Goal: Task Accomplishment & Management: Complete application form

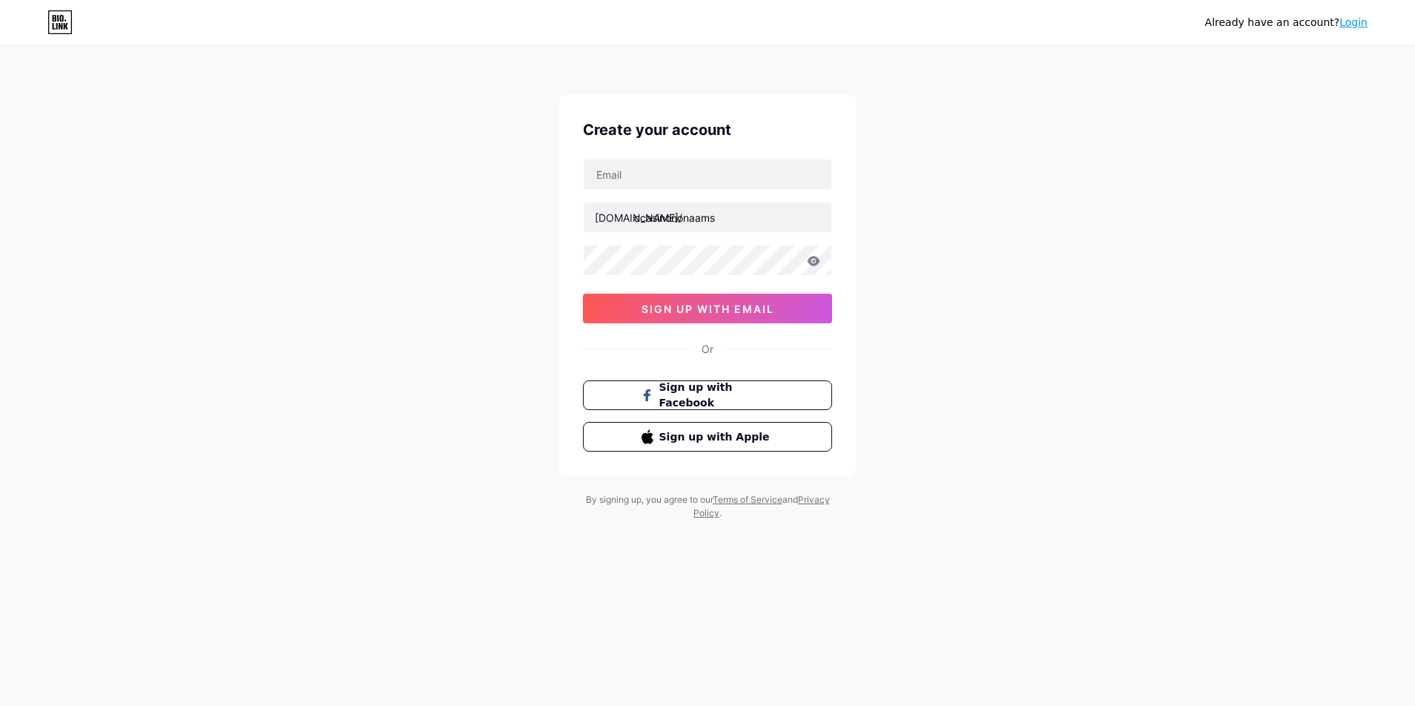
click at [670, 196] on div "[DOMAIN_NAME]/ ccasinononaams sign up with email" at bounding box center [707, 241] width 249 height 165
click at [649, 176] on input "text" at bounding box center [707, 174] width 248 height 30
paste input "[EMAIL_ADDRESS][DOMAIN_NAME]"
drag, startPoint x: 655, startPoint y: 173, endPoint x: 618, endPoint y: 236, distance: 73.5
click at [575, 176] on div "Create your account [EMAIL_ADDRESS][DOMAIN_NAME] [DOMAIN_NAME]/ ccasinononaams …" at bounding box center [707, 285] width 297 height 380
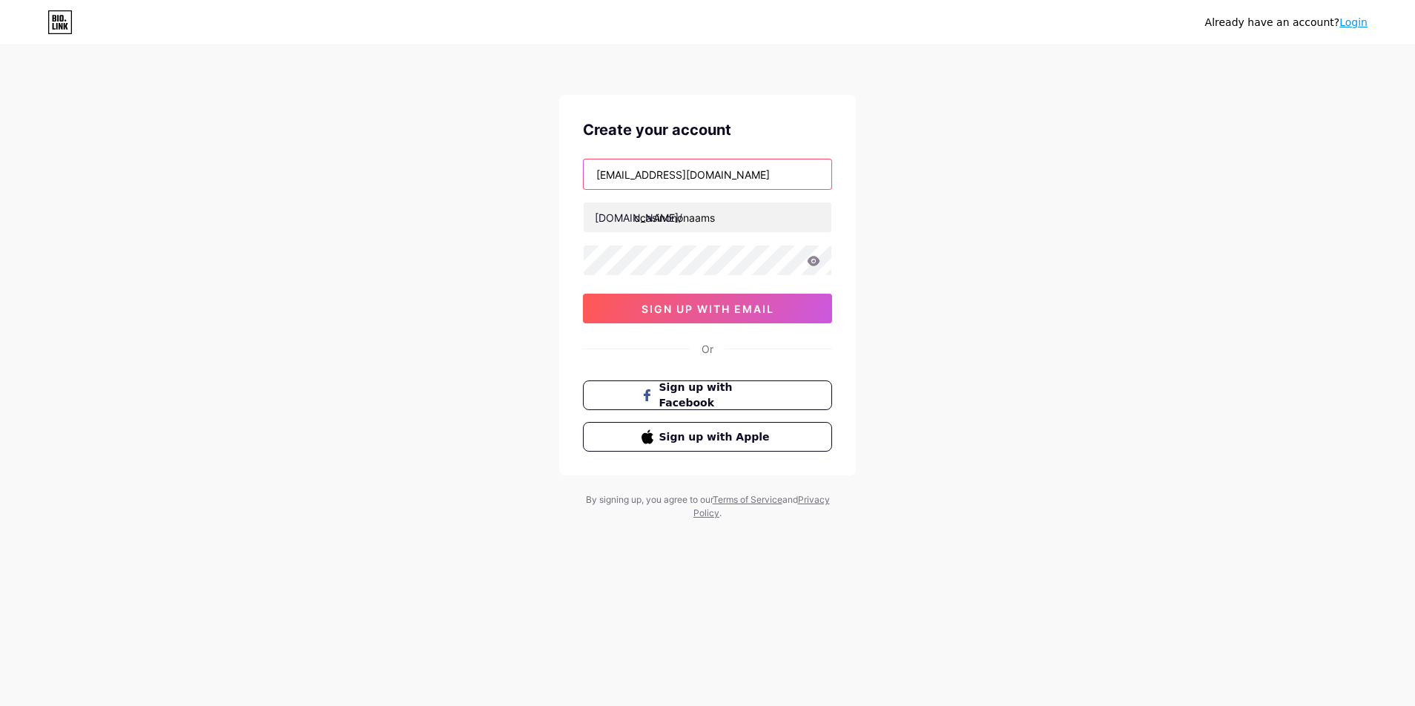
type input "[EMAIL_ADDRESS][DOMAIN_NAME]"
click at [691, 303] on span "sign up with email" at bounding box center [707, 308] width 133 height 13
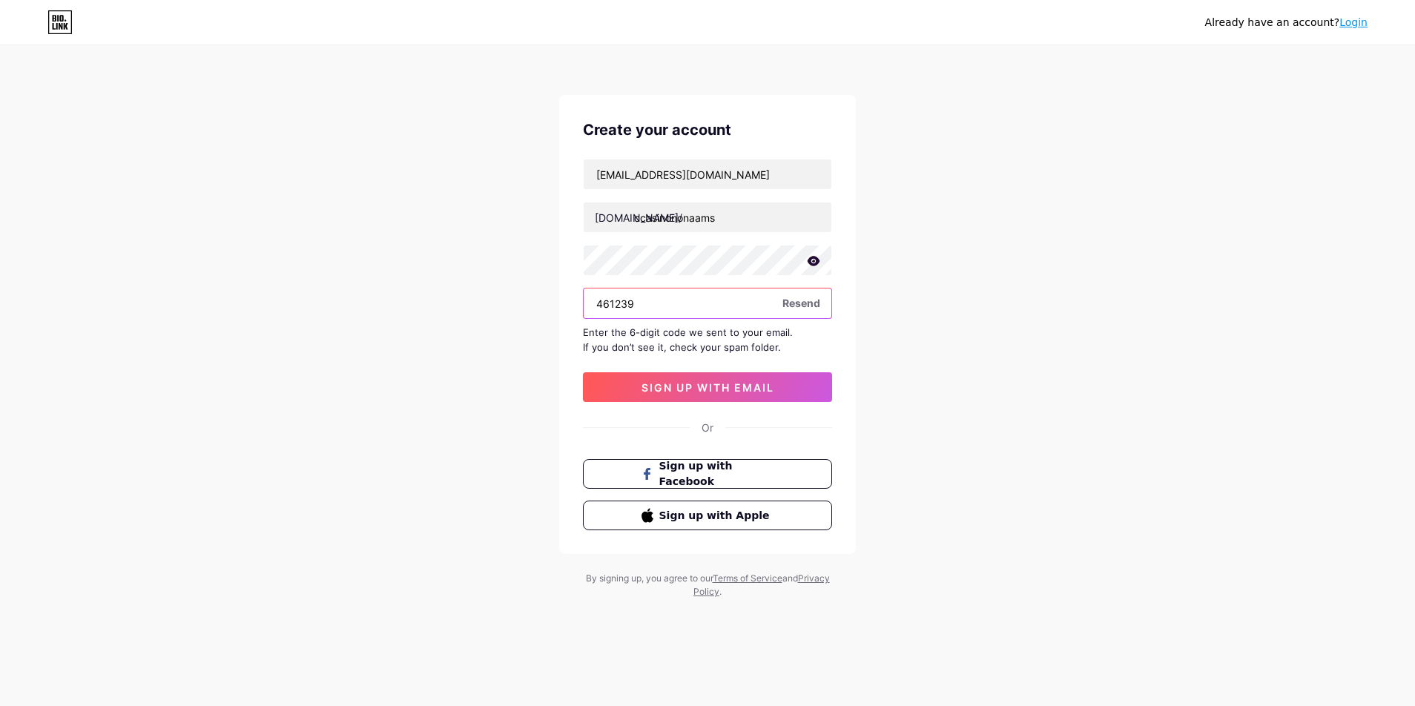
type input "461239"
click at [712, 380] on button "sign up with email" at bounding box center [707, 387] width 249 height 30
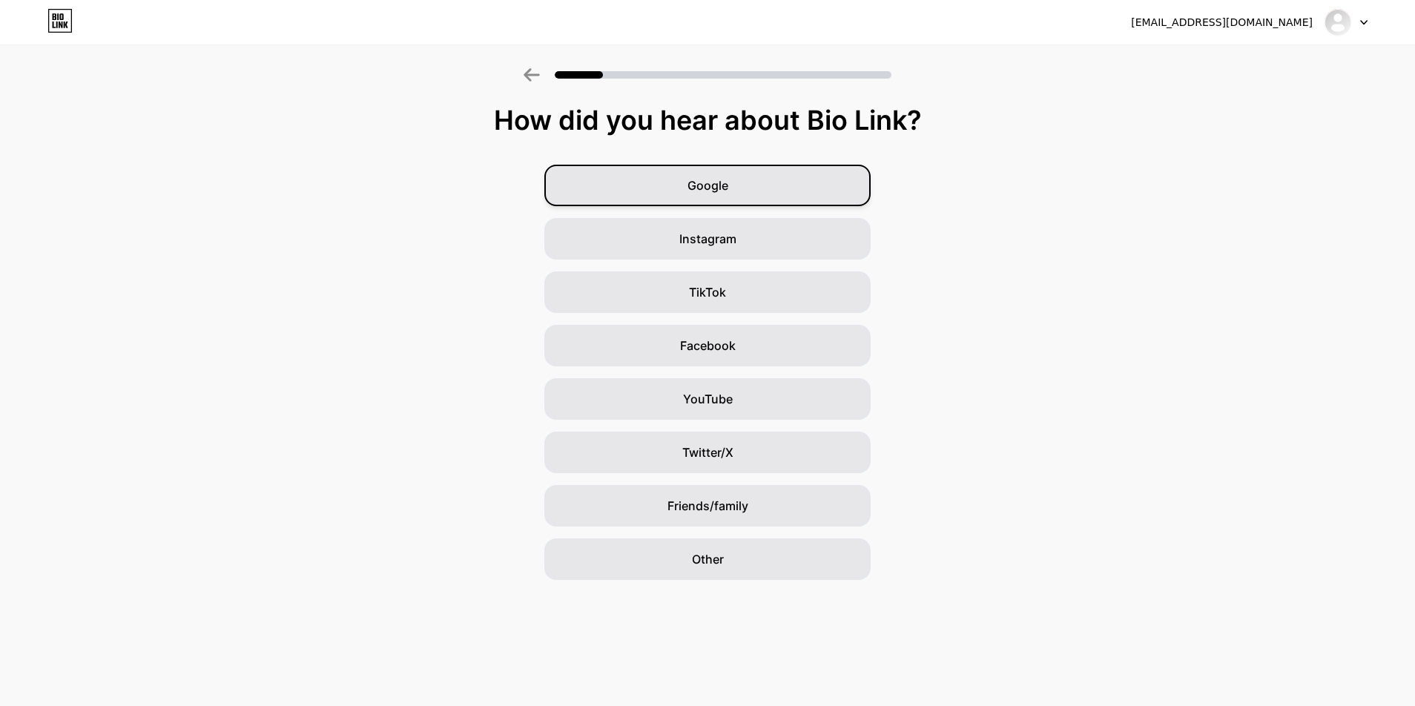
click at [710, 188] on span "Google" at bounding box center [707, 185] width 41 height 18
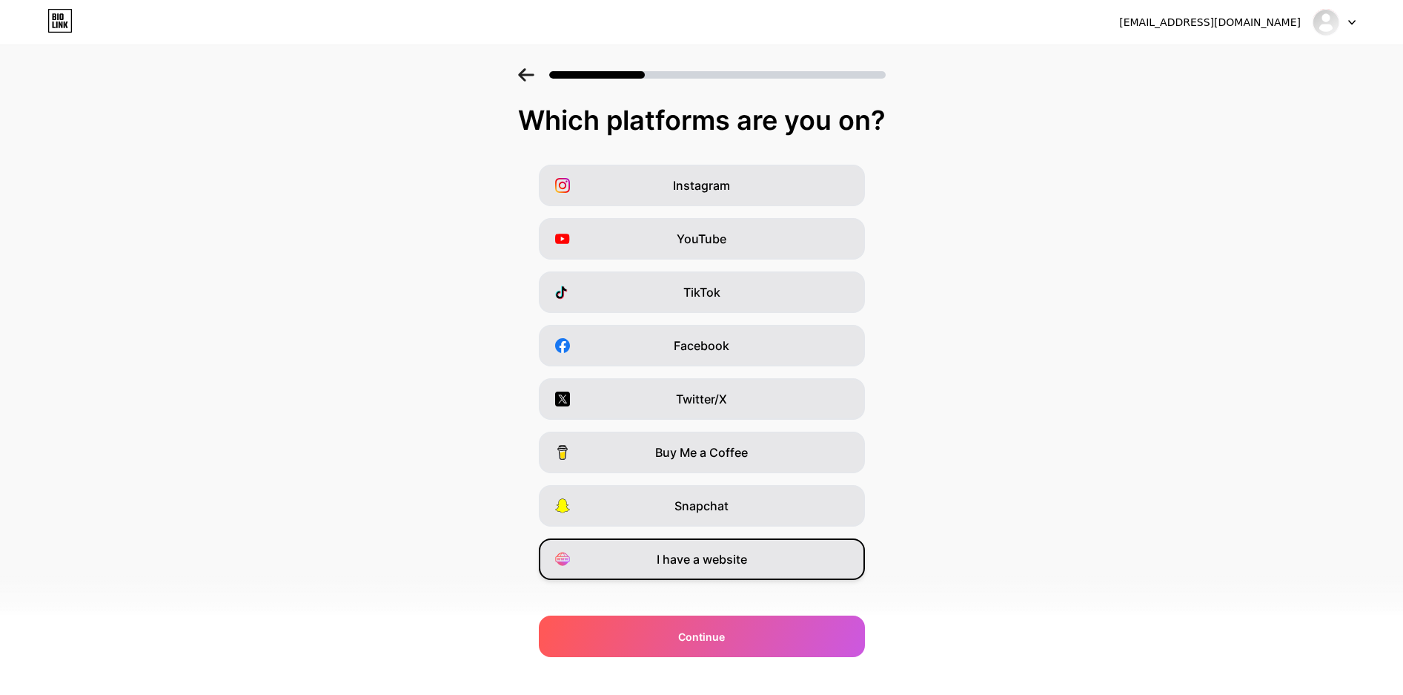
scroll to position [10, 0]
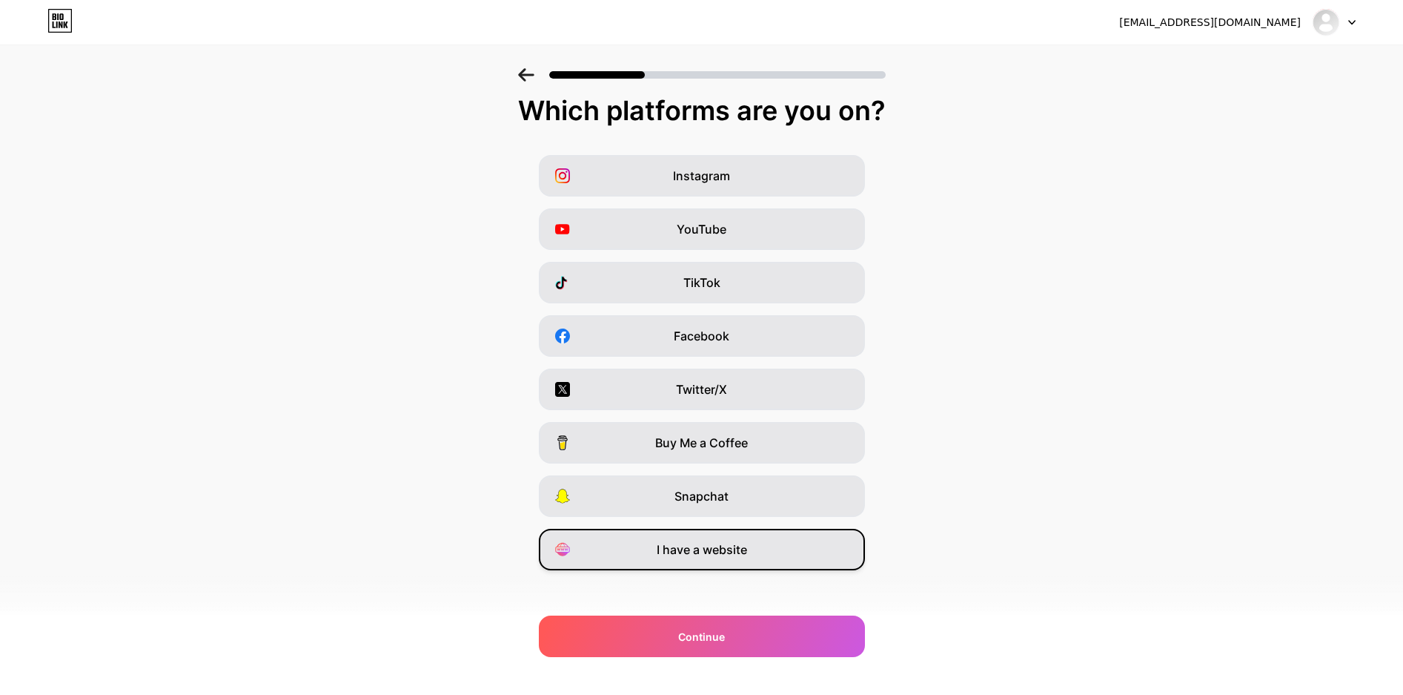
click at [724, 564] on div "I have a website" at bounding box center [702, 550] width 326 height 42
click at [704, 383] on span "Twitter/X" at bounding box center [701, 390] width 51 height 18
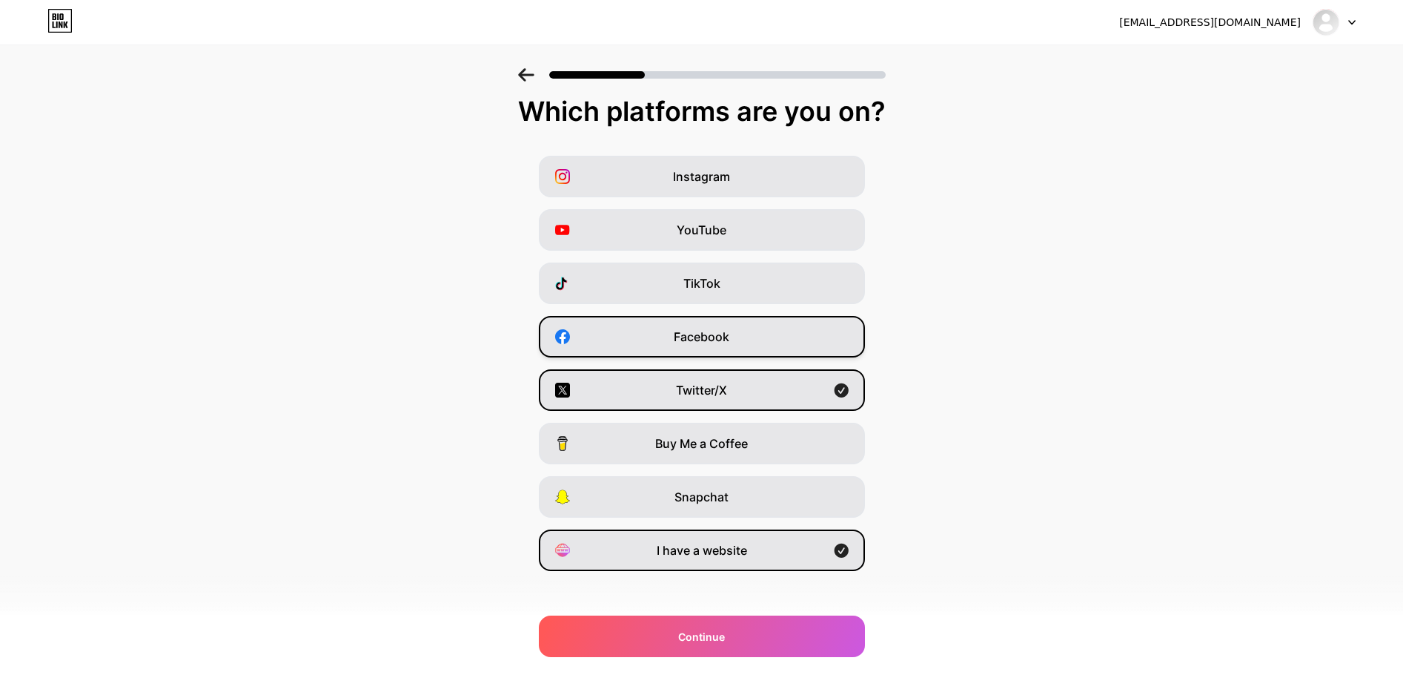
click at [707, 332] on span "Facebook" at bounding box center [702, 337] width 56 height 18
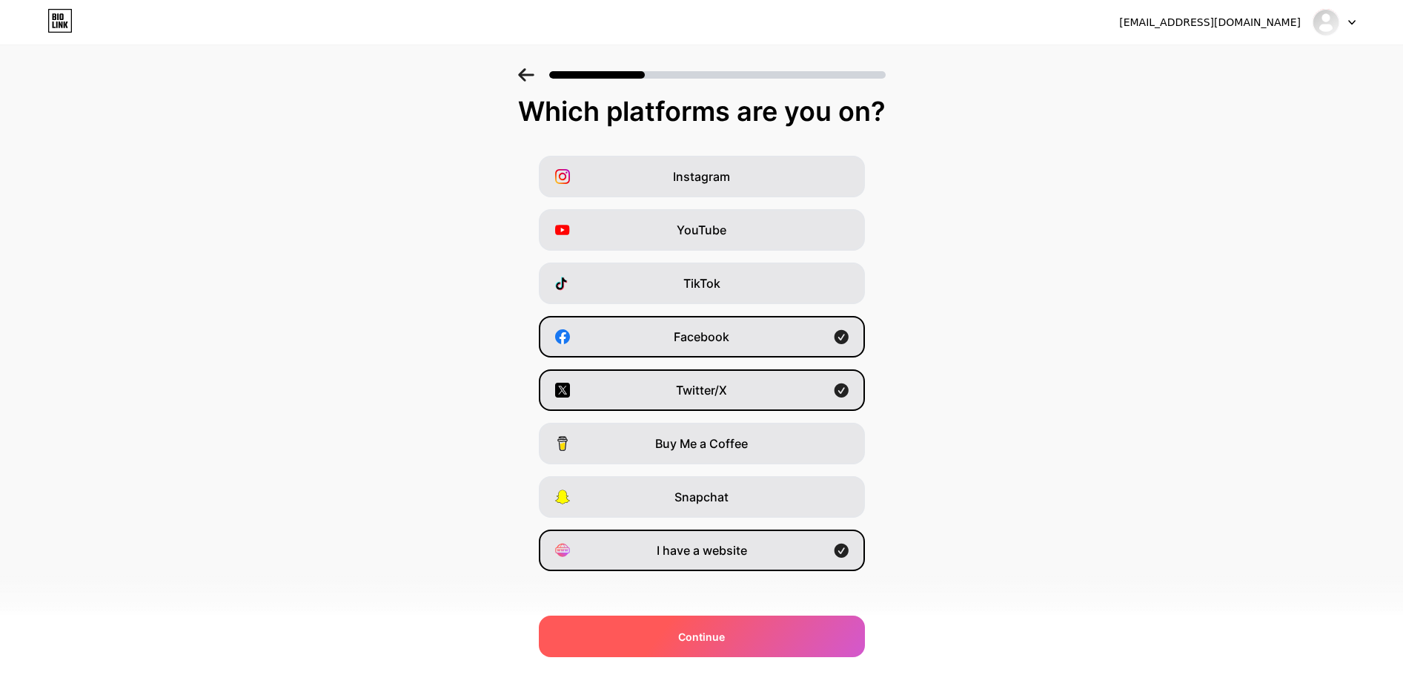
click at [695, 629] on span "Continue" at bounding box center [701, 637] width 47 height 16
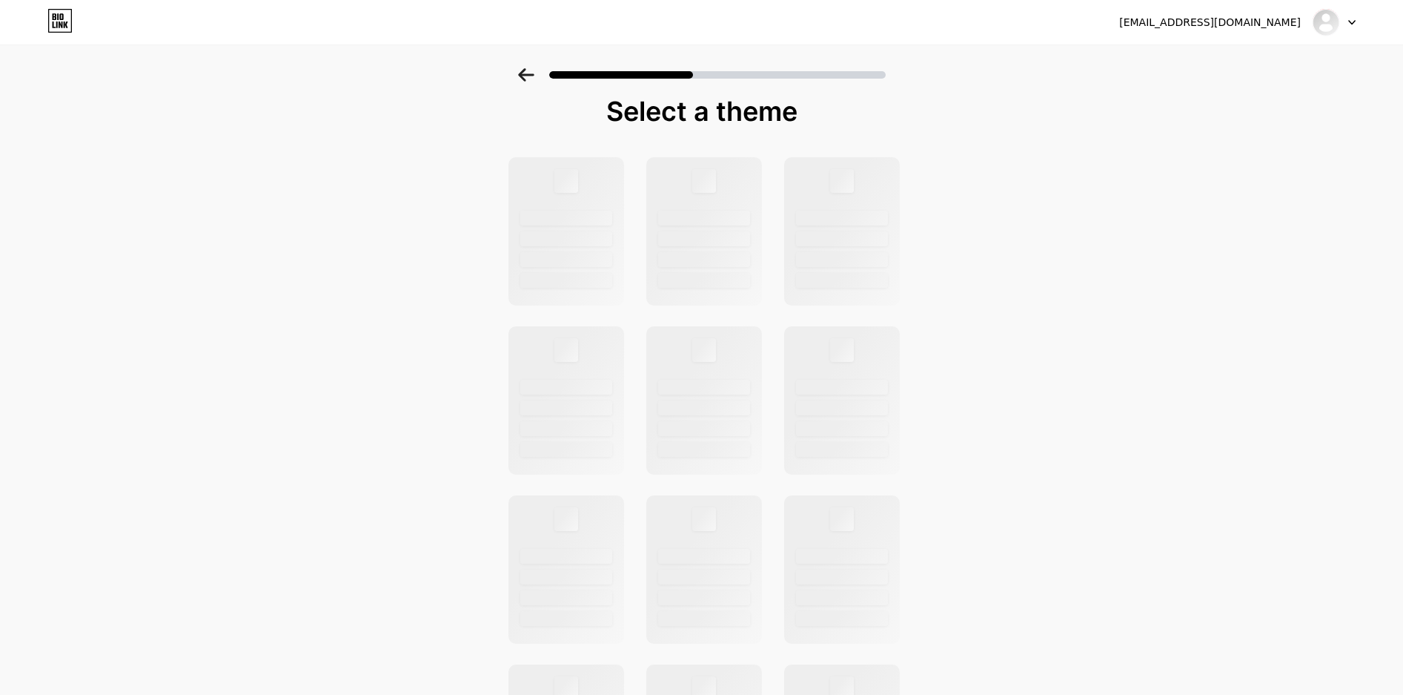
scroll to position [0, 0]
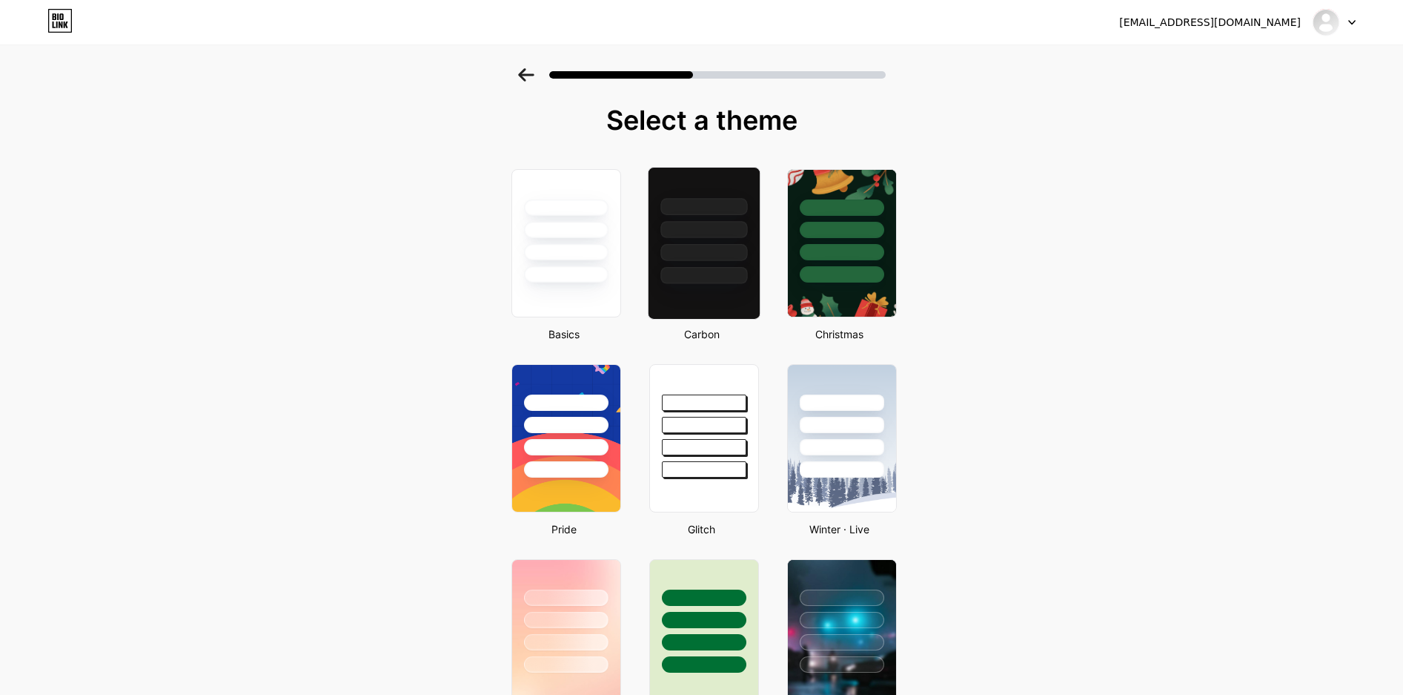
click at [738, 228] on div at bounding box center [704, 229] width 87 height 17
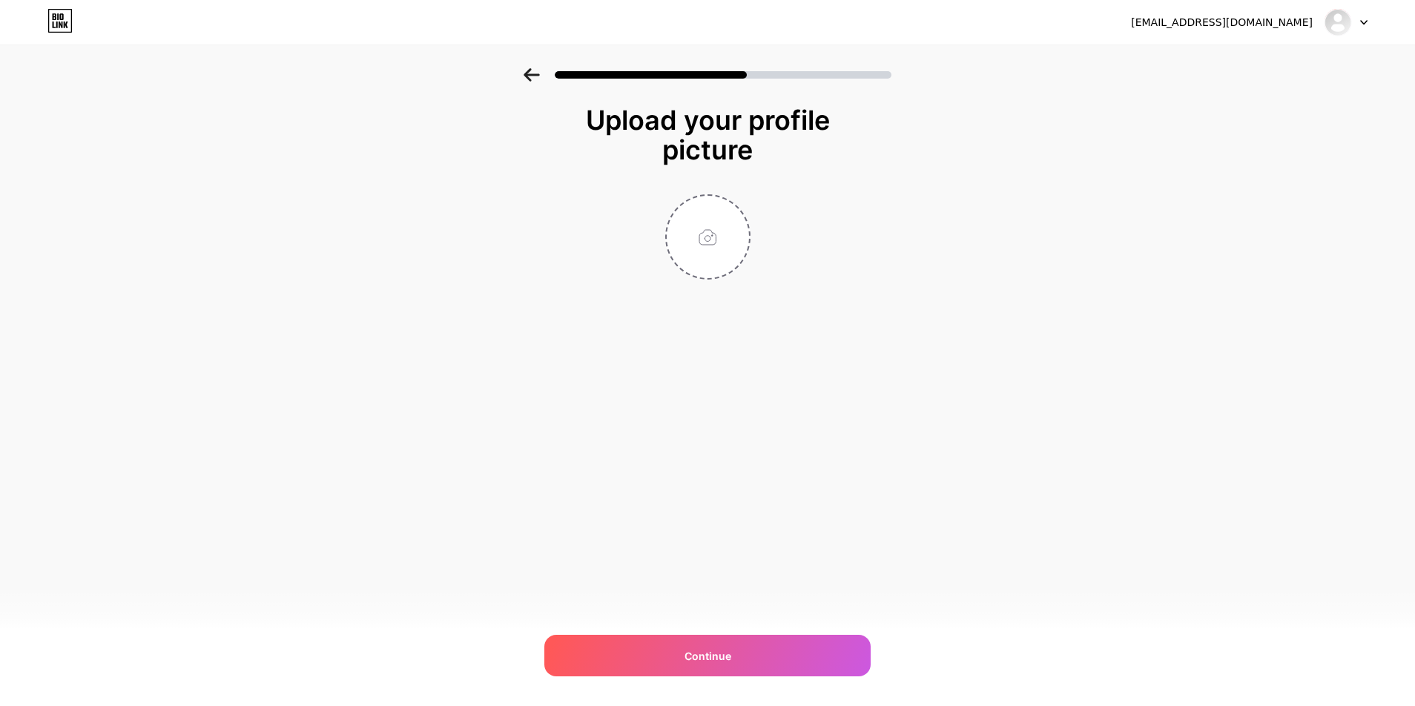
type input "C:\fakepath\casino-non-aams.png"
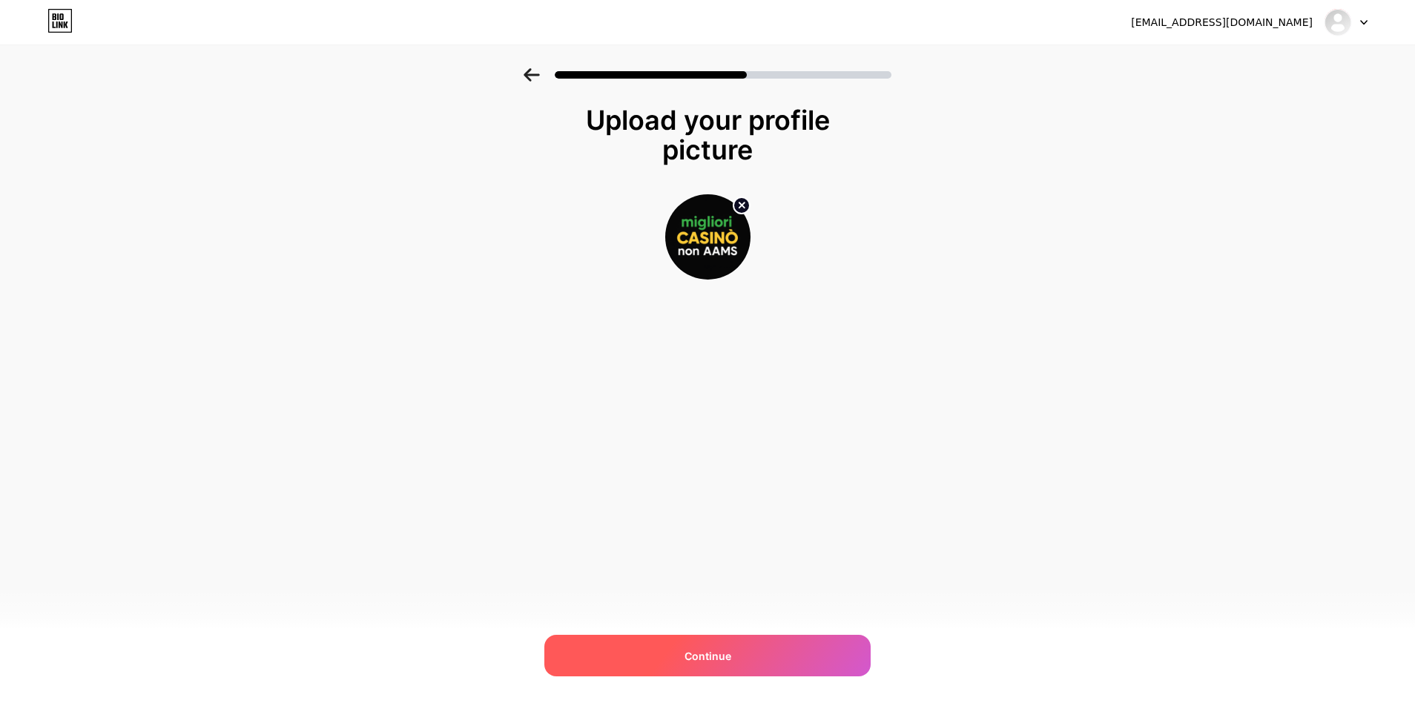
click at [707, 661] on span "Continue" at bounding box center [707, 656] width 47 height 16
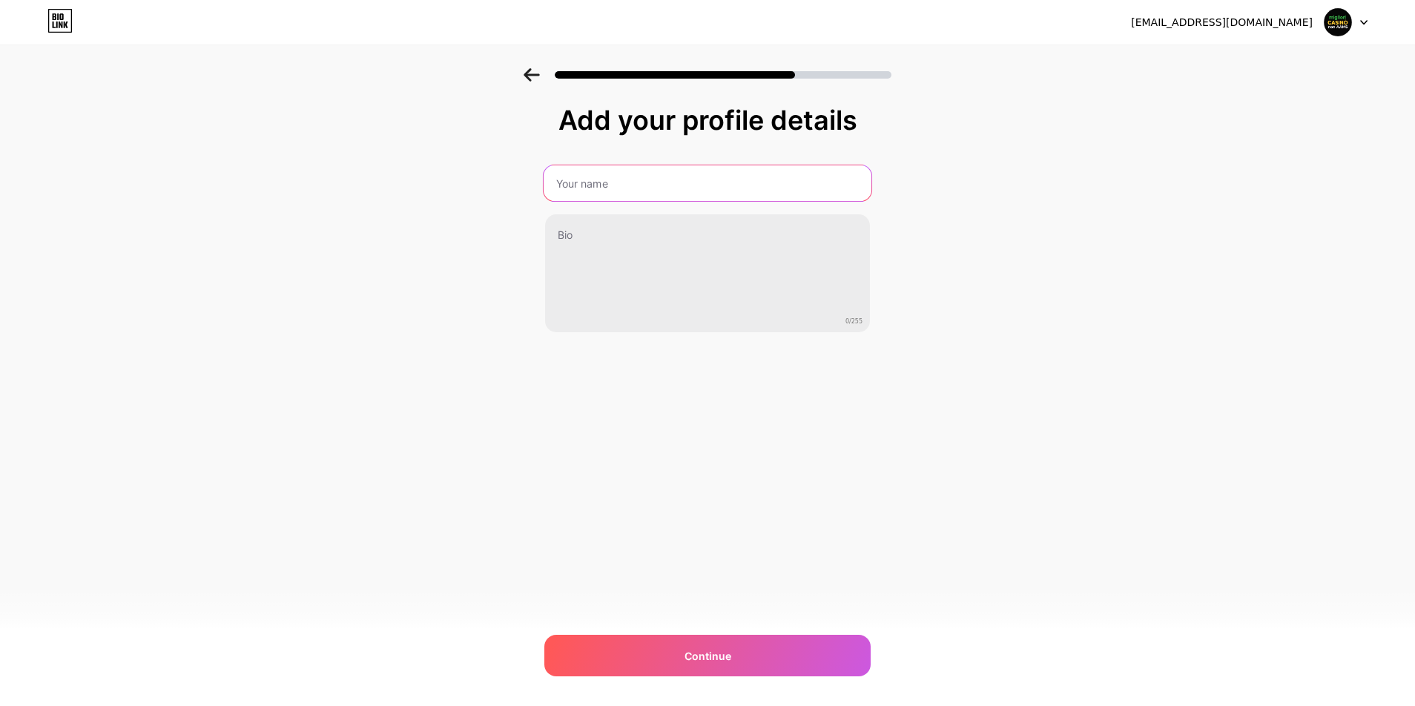
click at [606, 191] on input "text" at bounding box center [707, 183] width 328 height 36
paste input "I Migliori Siti Casino Non AAMS"
type input "I Migliori Siti Casino Non AAMS"
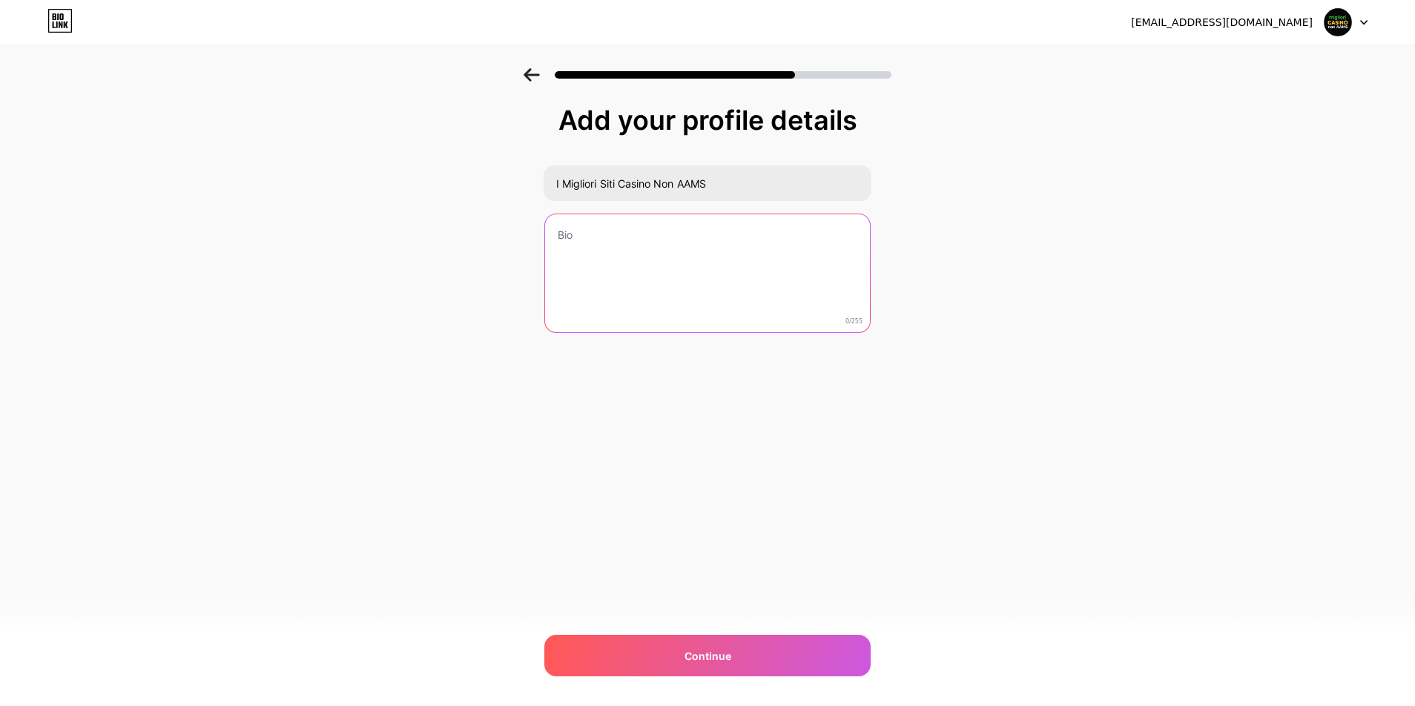
click at [553, 250] on textarea at bounding box center [707, 273] width 325 height 119
paste textarea "Dopo un’analisi accurata che considera affidabilità, licenze e qualità delle pr…"
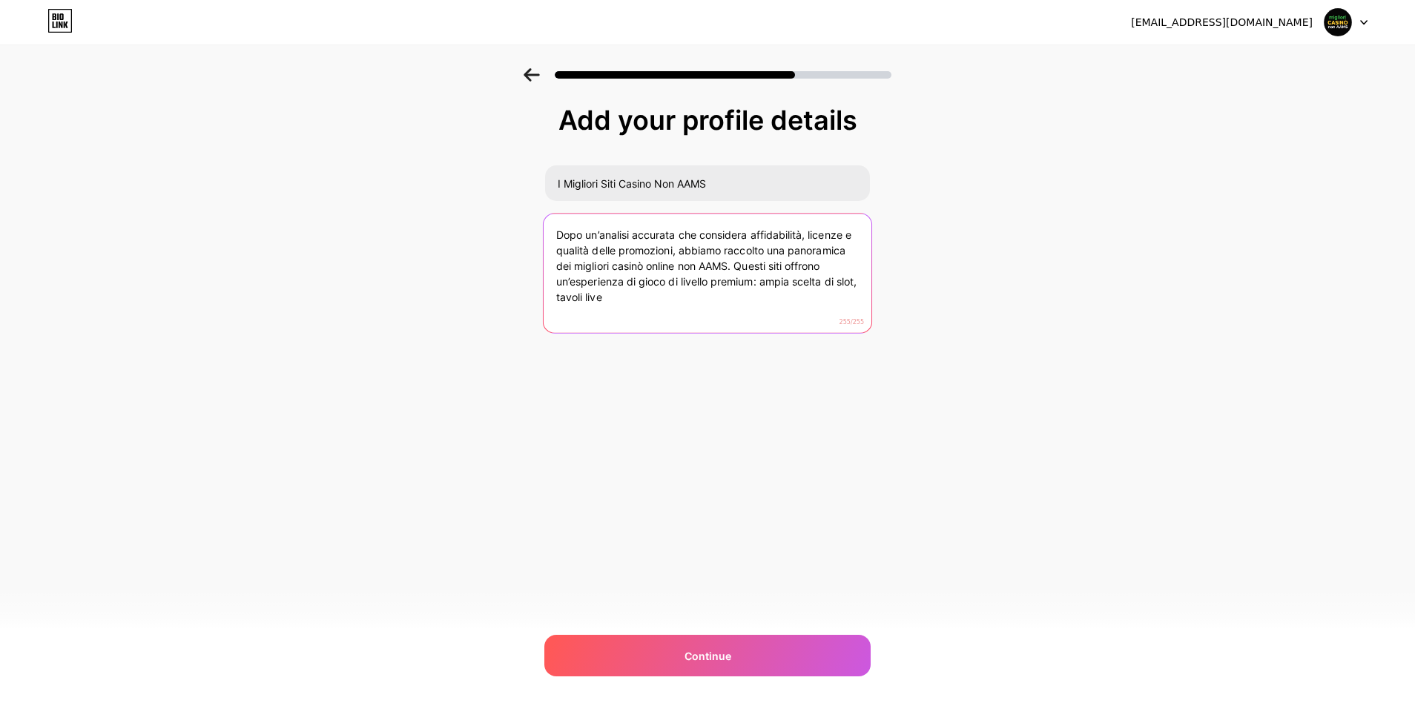
type textarea "Dopo un’analisi accurata che considera affidabilità, licenze e qualità delle pr…"
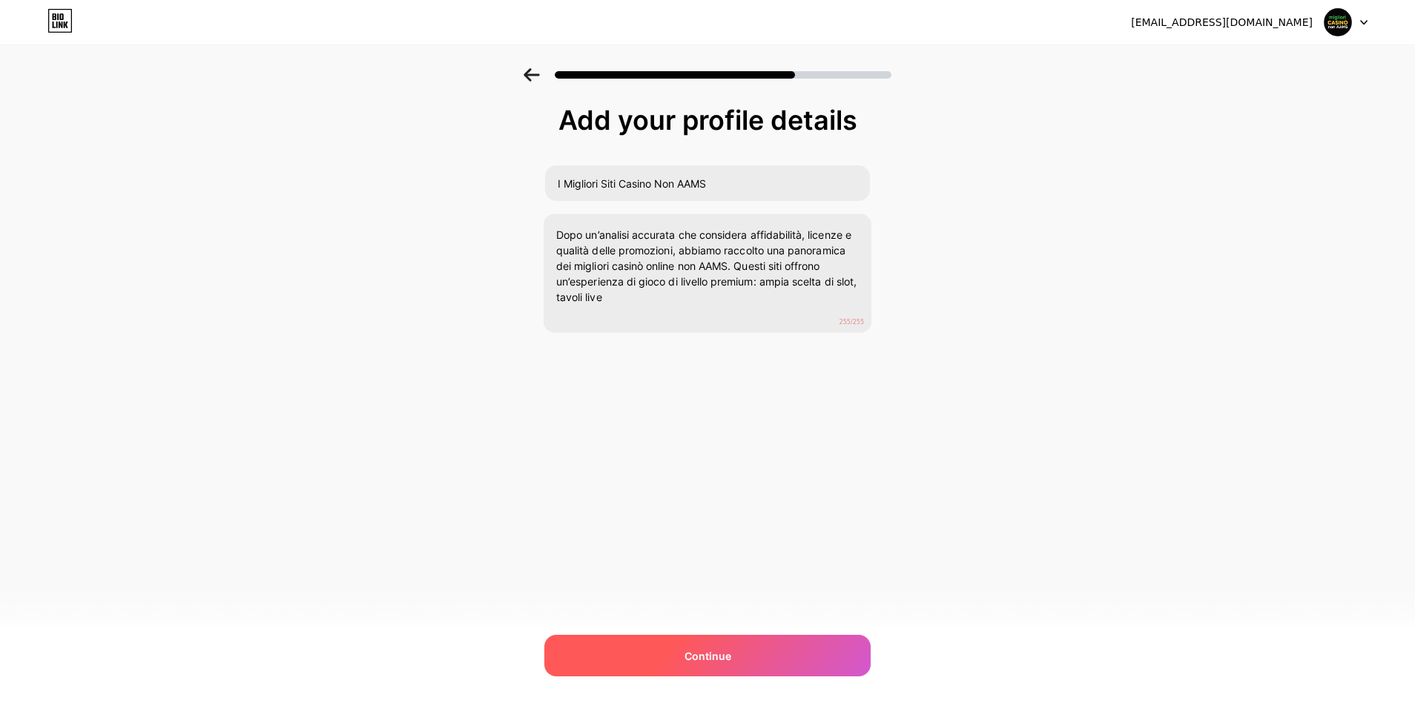
click at [707, 651] on span "Continue" at bounding box center [707, 656] width 47 height 16
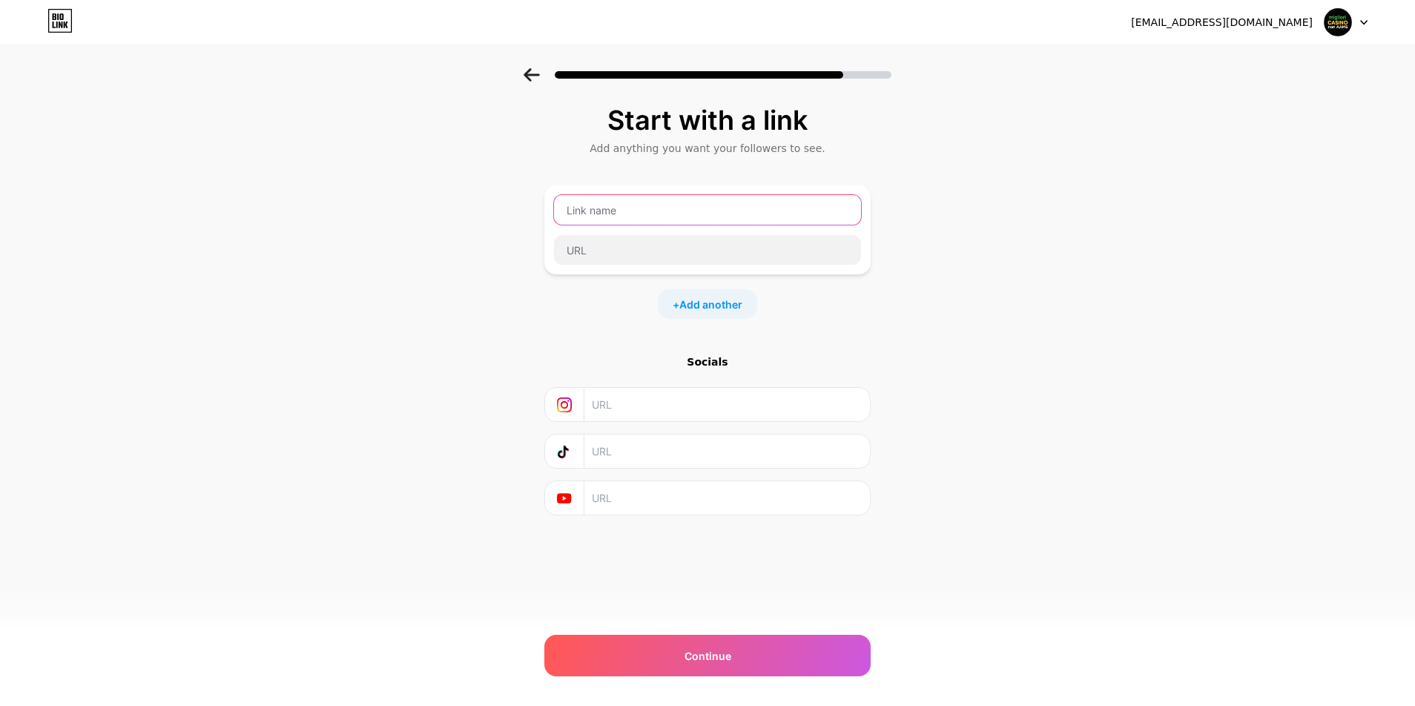
click at [606, 212] on input "text" at bounding box center [707, 210] width 307 height 30
paste input "MrPacho"
type input "MrPacho"
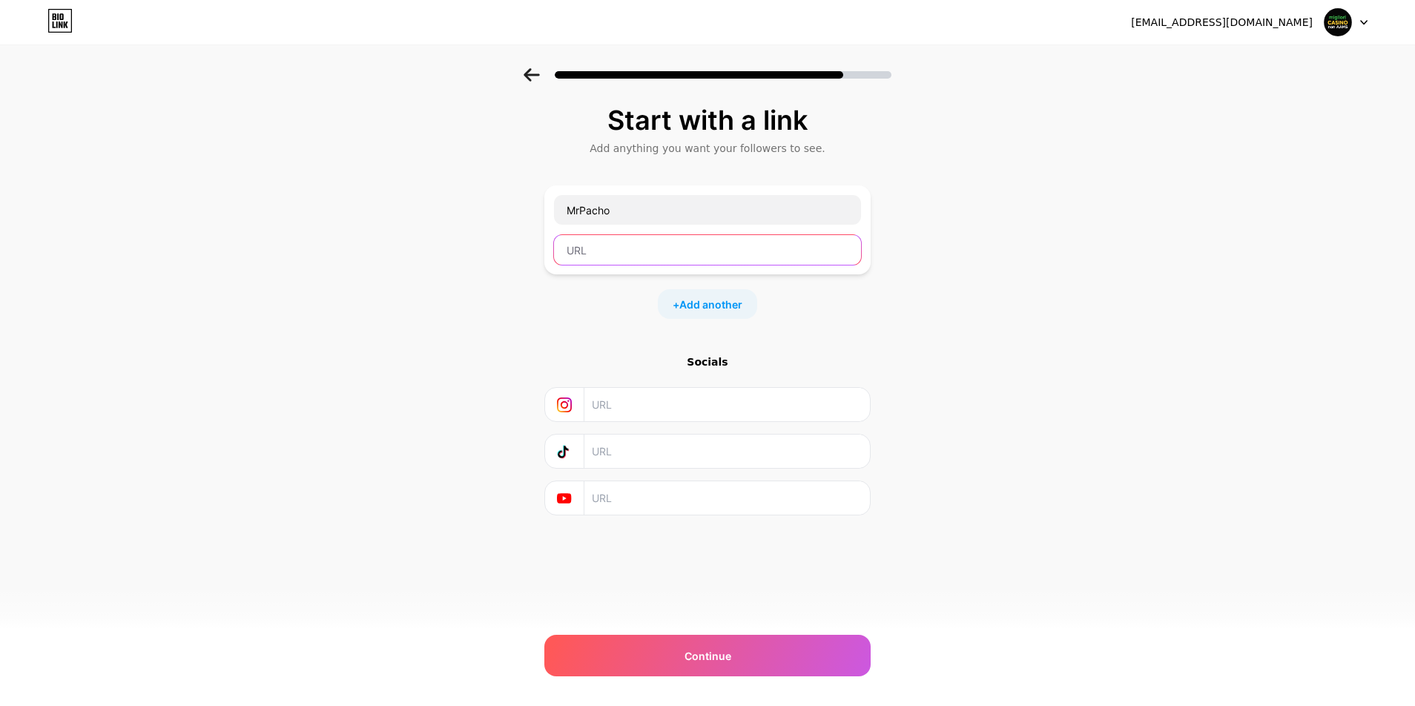
click at [601, 253] on input "text" at bounding box center [707, 250] width 307 height 30
paste input "[URL][DOMAIN_NAME]"
type input "[URL][DOMAIN_NAME]"
click at [721, 302] on span "Add another" at bounding box center [710, 305] width 63 height 16
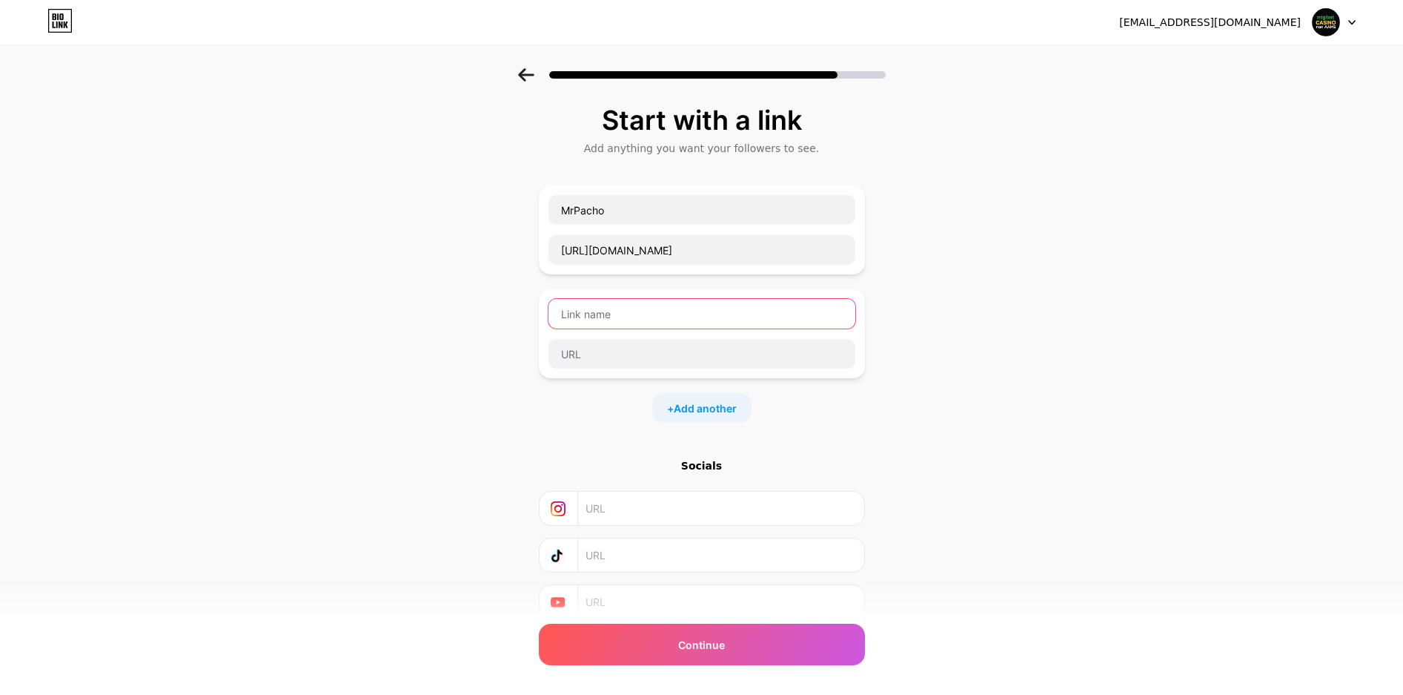
click at [616, 317] on input "text" at bounding box center [702, 314] width 307 height 30
paste input "Wildsino"
type input "Wildsino"
drag, startPoint x: 503, startPoint y: 248, endPoint x: 454, endPoint y: 255, distance: 49.5
click at [448, 249] on div "Start with a link Add anything you want your followers to see. MrPacho [URL][DO…" at bounding box center [701, 380] width 1403 height 625
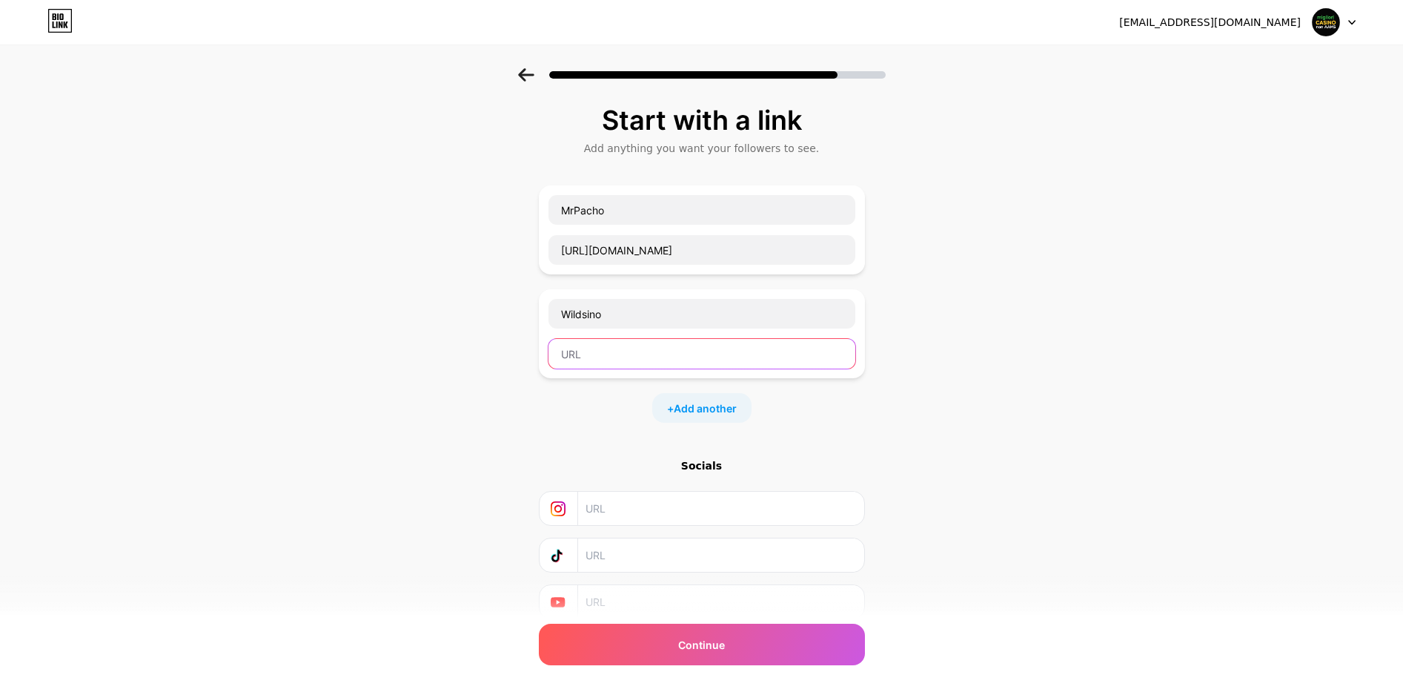
drag, startPoint x: 596, startPoint y: 345, endPoint x: 626, endPoint y: 357, distance: 32.4
click at [597, 347] on input "text" at bounding box center [702, 354] width 307 height 30
paste input "[URL][DOMAIN_NAME]"
type input "[URL][DOMAIN_NAME]"
click at [726, 407] on span "Add another" at bounding box center [705, 408] width 63 height 16
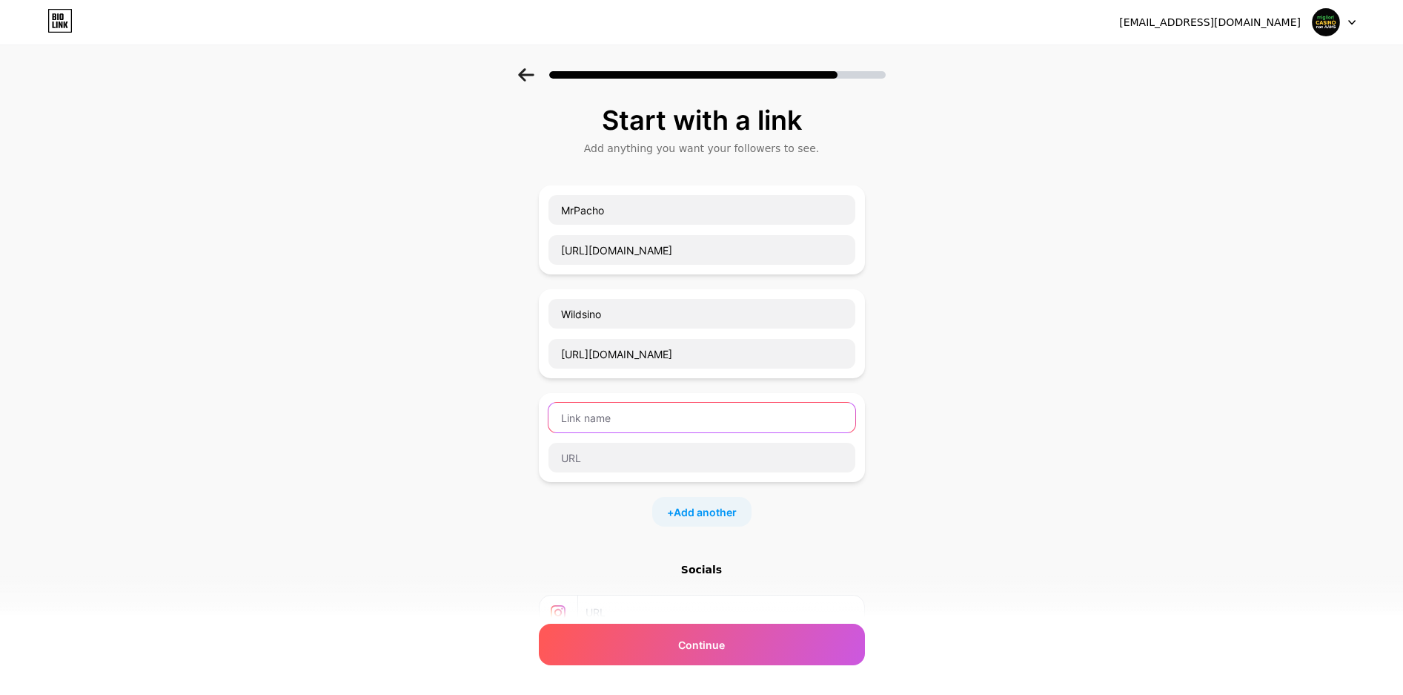
click at [619, 425] on input "text" at bounding box center [702, 418] width 307 height 30
paste input "FunBet"
type input "FunBet"
drag, startPoint x: 738, startPoint y: 351, endPoint x: 465, endPoint y: 348, distance: 272.8
click at [465, 348] on div "Start with a link Add anything you want your followers to see. MrPacho [URL][DO…" at bounding box center [701, 432] width 1403 height 729
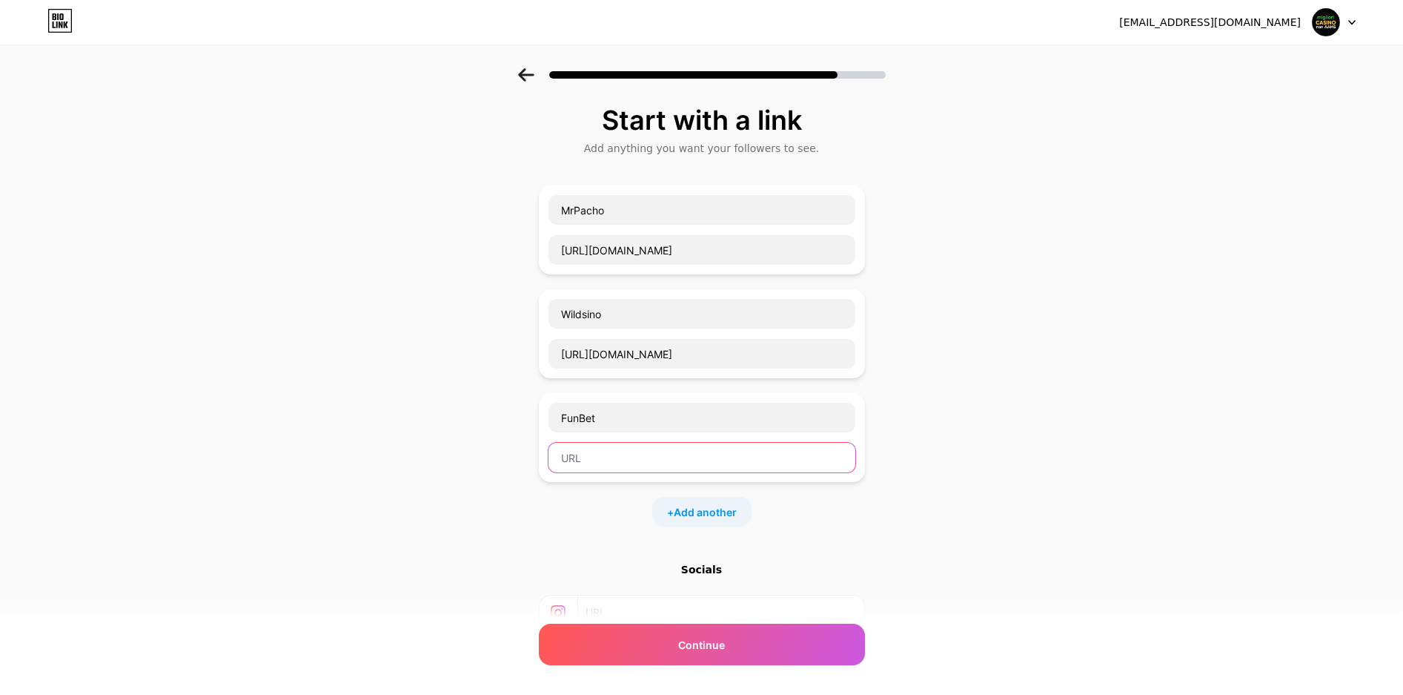
drag, startPoint x: 621, startPoint y: 451, endPoint x: 630, endPoint y: 451, distance: 9.7
click at [621, 451] on input "text" at bounding box center [702, 458] width 307 height 30
paste input "[URL][DOMAIN_NAME]"
type input "[URL][DOMAIN_NAME]"
click at [695, 506] on span "Add another" at bounding box center [705, 512] width 63 height 16
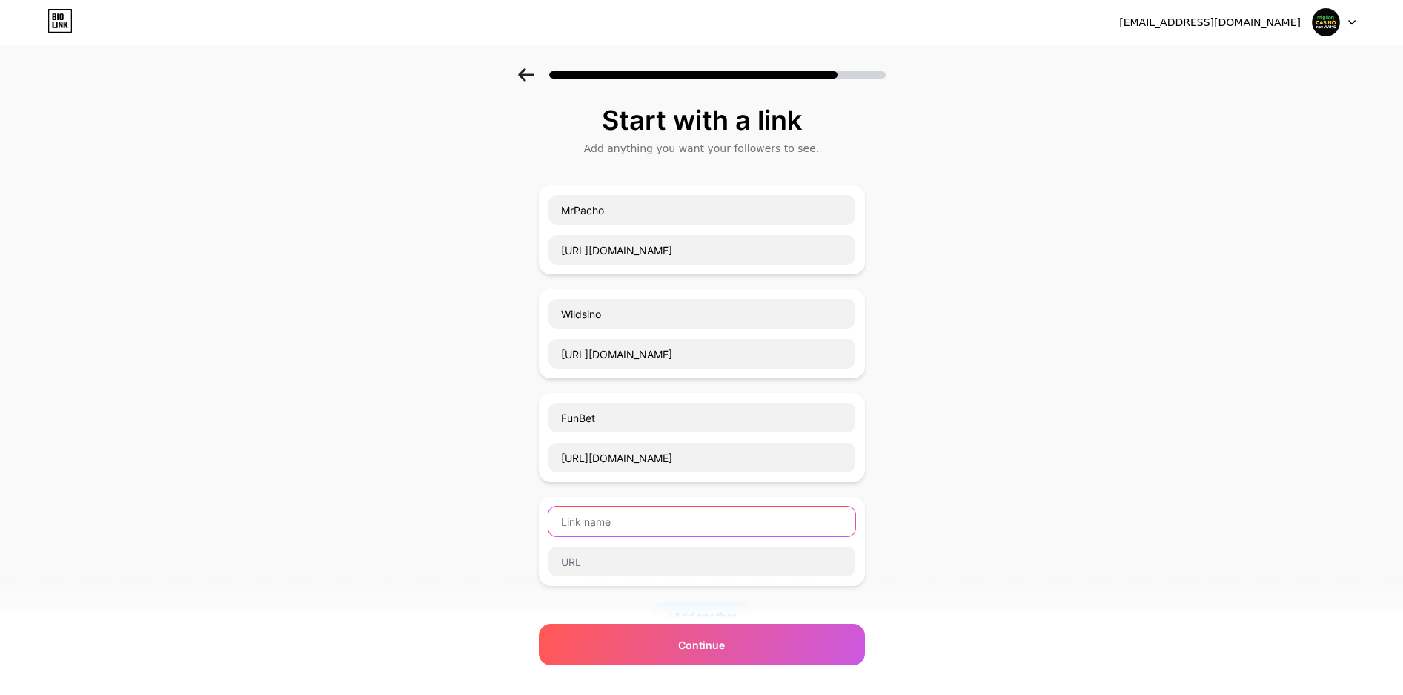
click at [612, 533] on input "text" at bounding box center [702, 521] width 307 height 30
paste input "Vegashero"
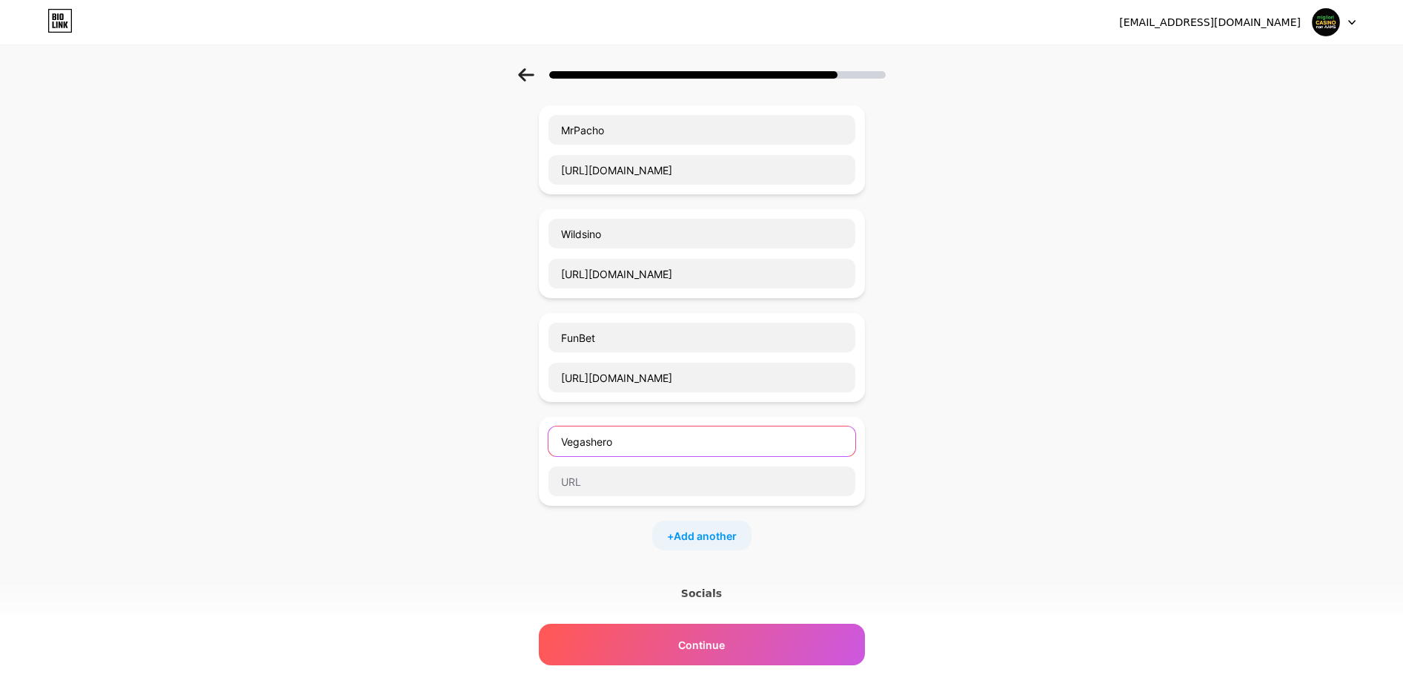
scroll to position [85, 0]
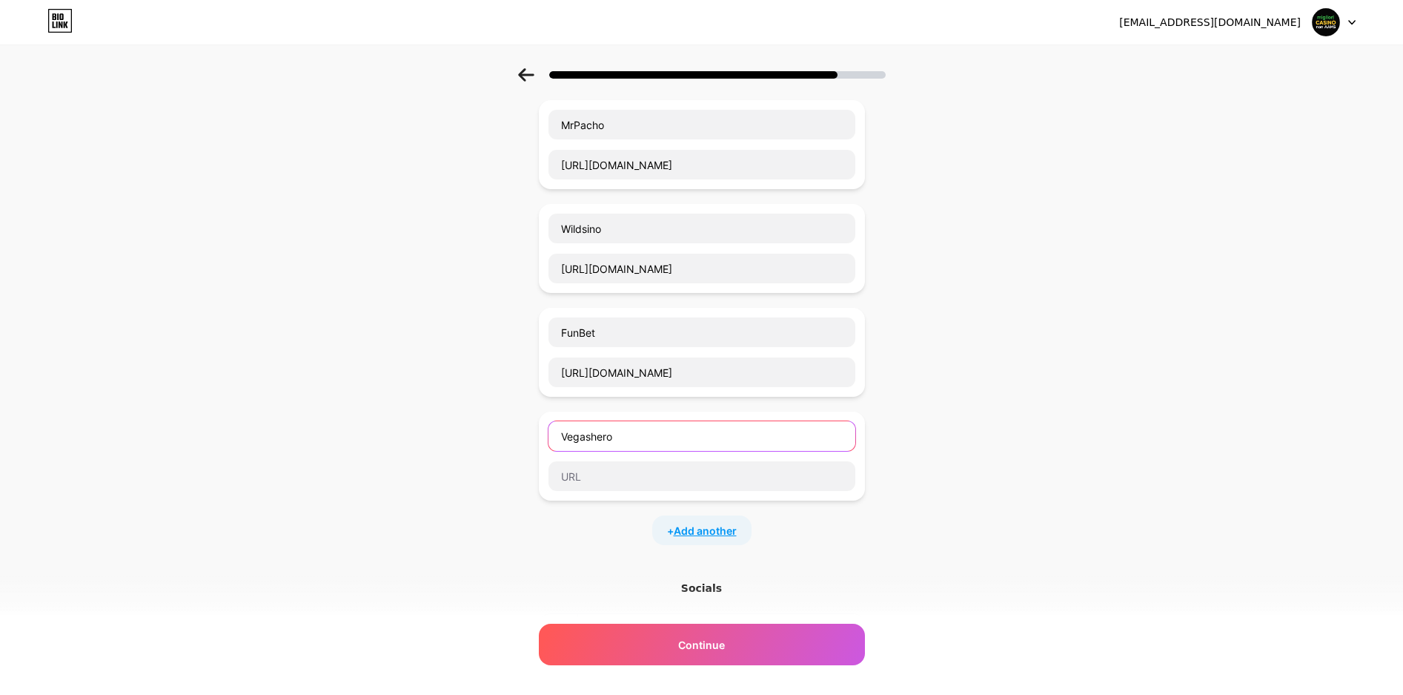
type input "Vegashero"
click at [726, 529] on span "Add another" at bounding box center [705, 531] width 63 height 16
click at [614, 525] on div at bounding box center [702, 559] width 326 height 89
click at [605, 535] on input "text" at bounding box center [702, 540] width 307 height 30
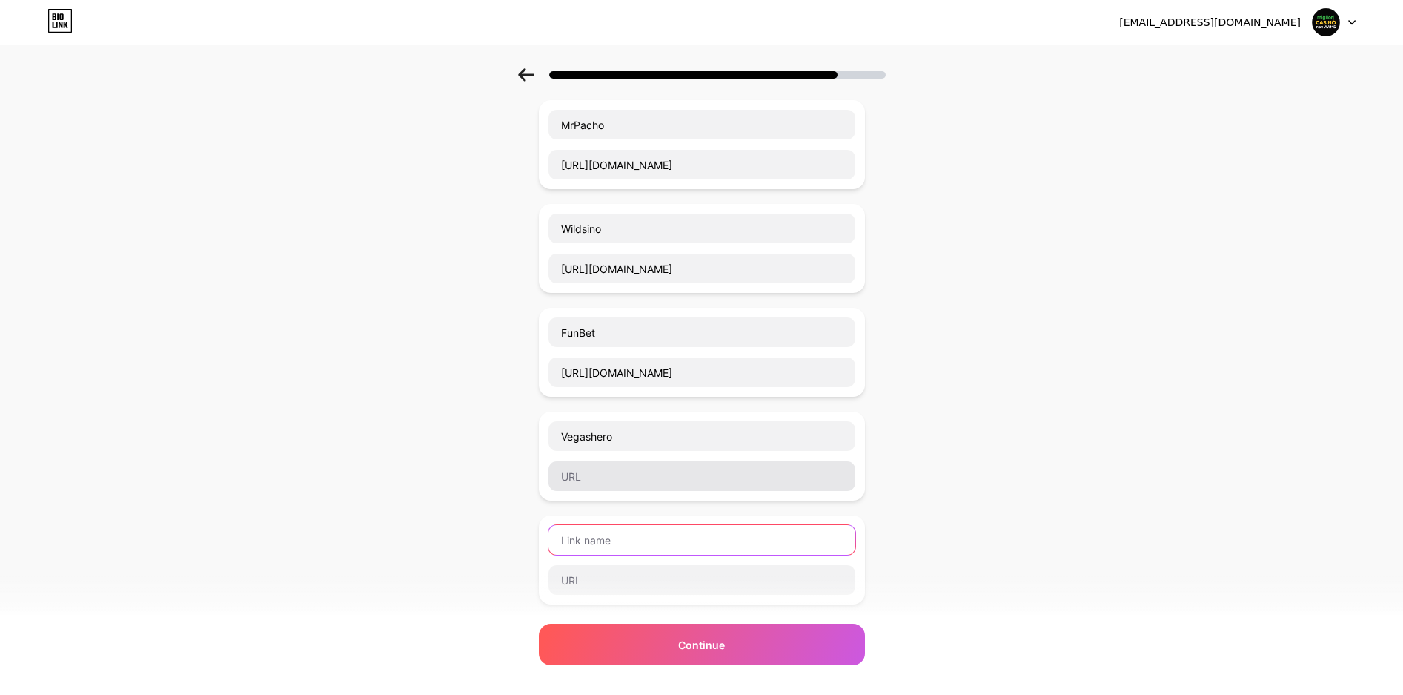
paste input "BillyBets"
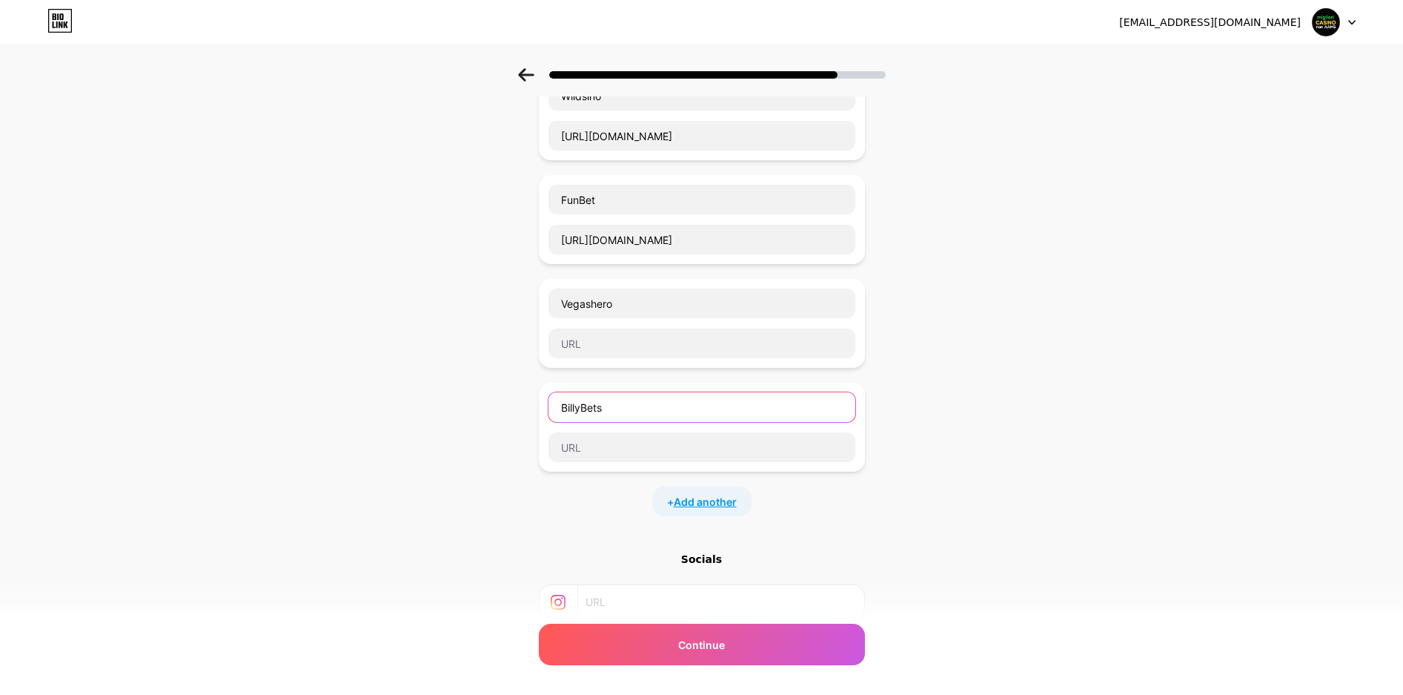
type input "BillyBets"
click at [725, 507] on span "Add another" at bounding box center [705, 502] width 63 height 16
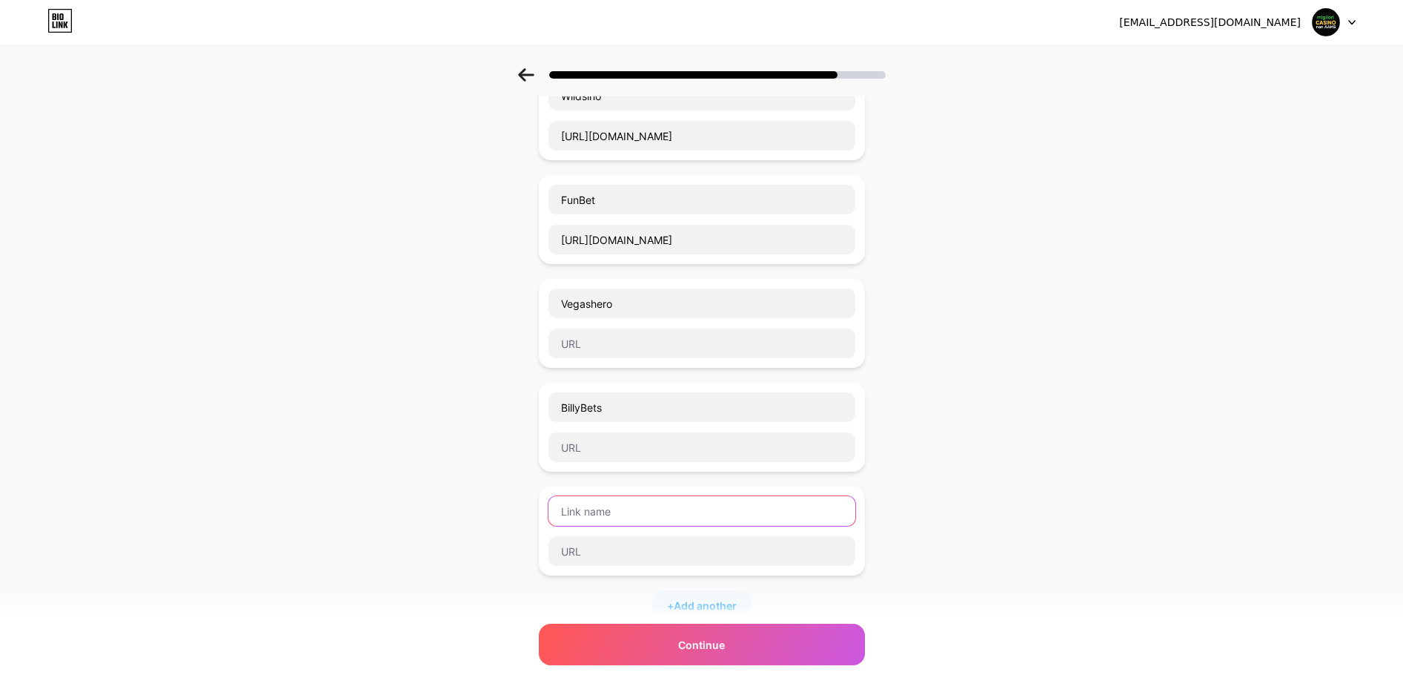
click at [595, 512] on input "text" at bounding box center [702, 511] width 307 height 30
paste input "WildTokyo"
type input "WildTokyo"
drag, startPoint x: 725, startPoint y: 237, endPoint x: 656, endPoint y: 327, distance: 113.1
click at [478, 237] on div "Start with a link Add anything you want your followers to see. MrPacho [URL][DO…" at bounding box center [701, 370] width 1403 height 1040
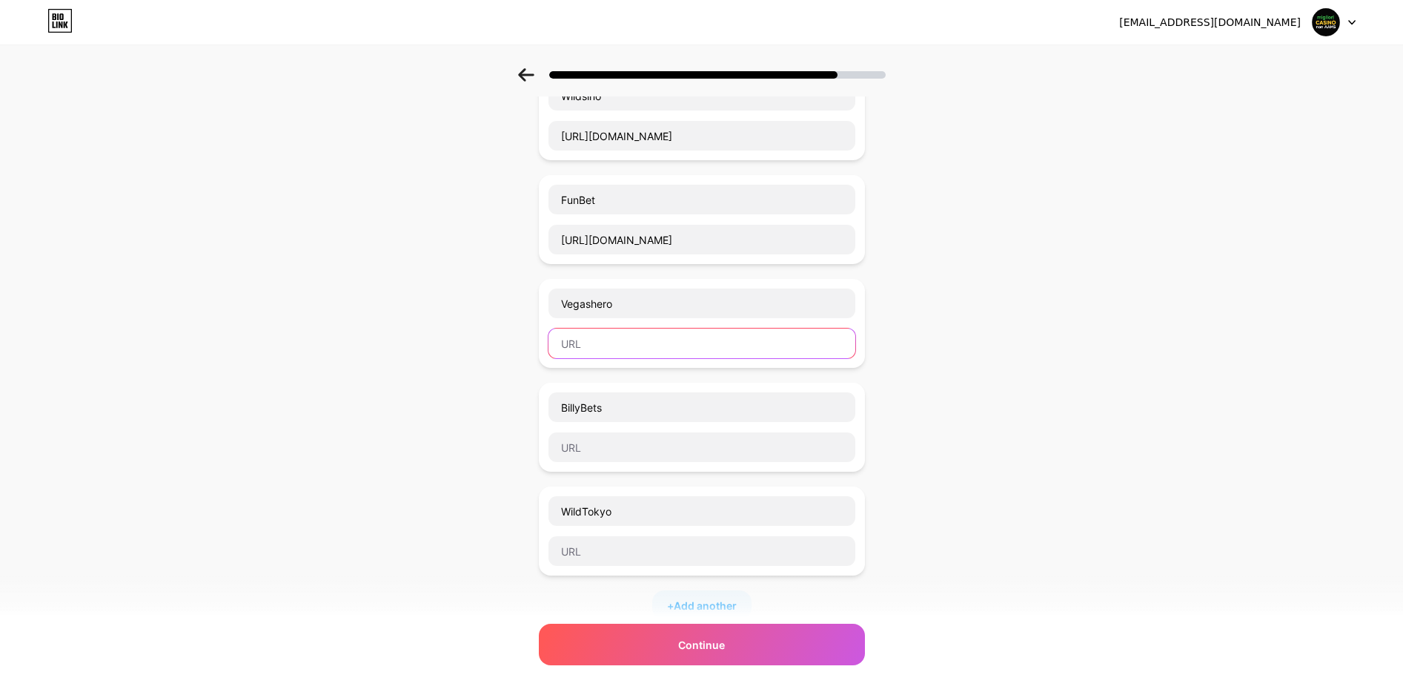
click at [638, 344] on input "text" at bounding box center [702, 343] width 307 height 30
paste input "[URL][DOMAIN_NAME]"
type input "[URL][DOMAIN_NAME]"
click at [610, 437] on input "text" at bounding box center [702, 447] width 307 height 30
paste input "[URL][DOMAIN_NAME]"
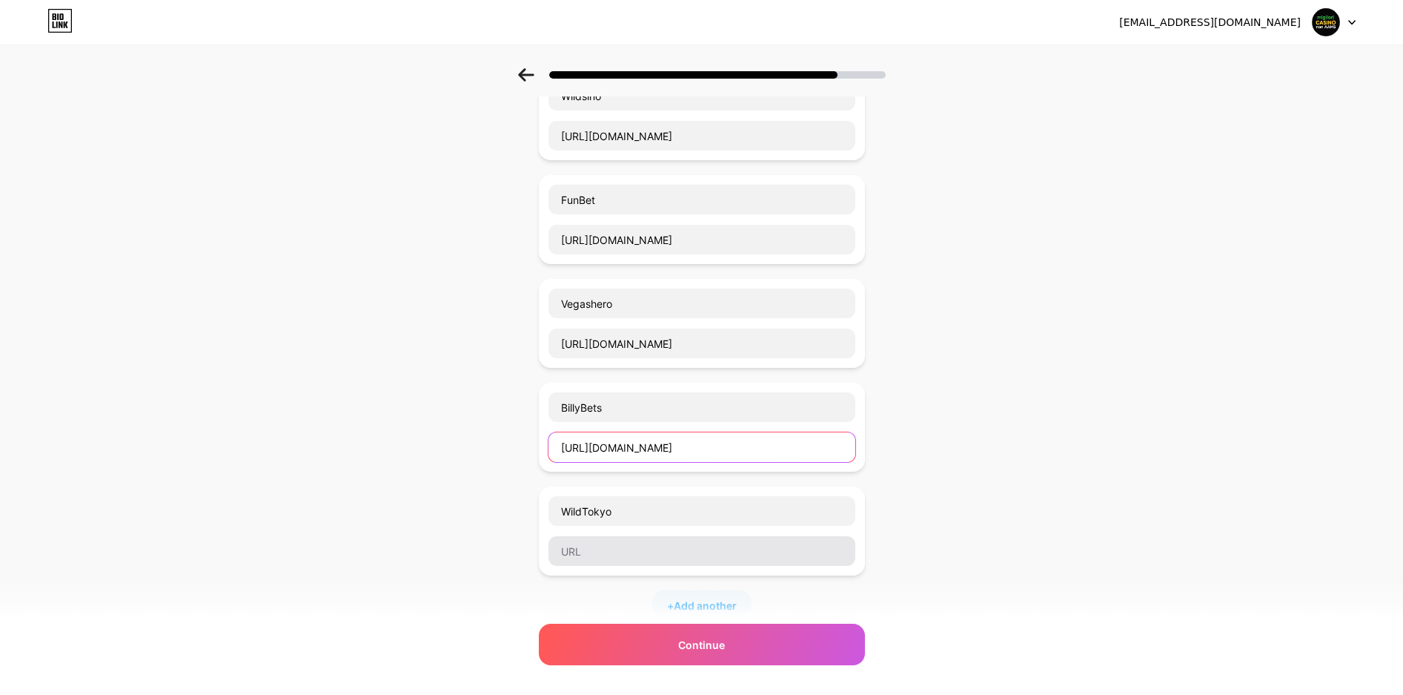
type input "[URL][DOMAIN_NAME]"
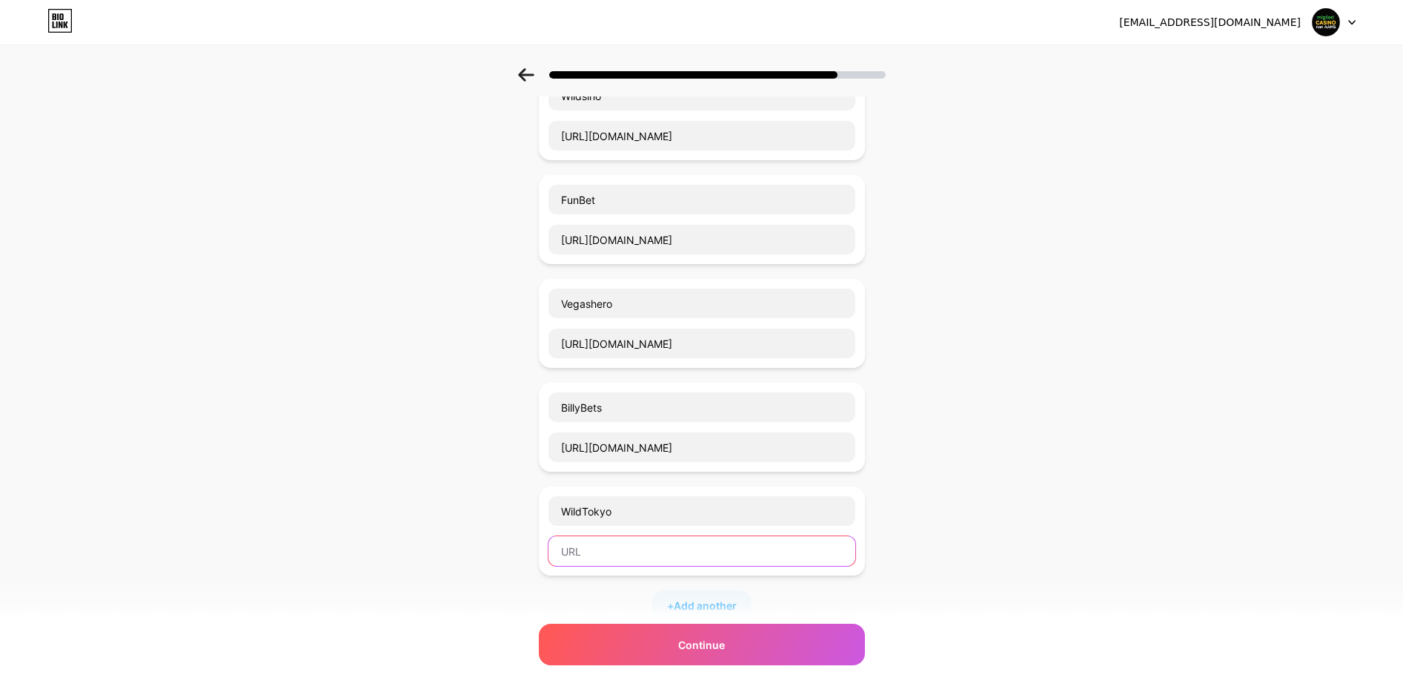
click at [604, 543] on input "text" at bounding box center [702, 551] width 307 height 30
paste input "[URL][DOMAIN_NAME]"
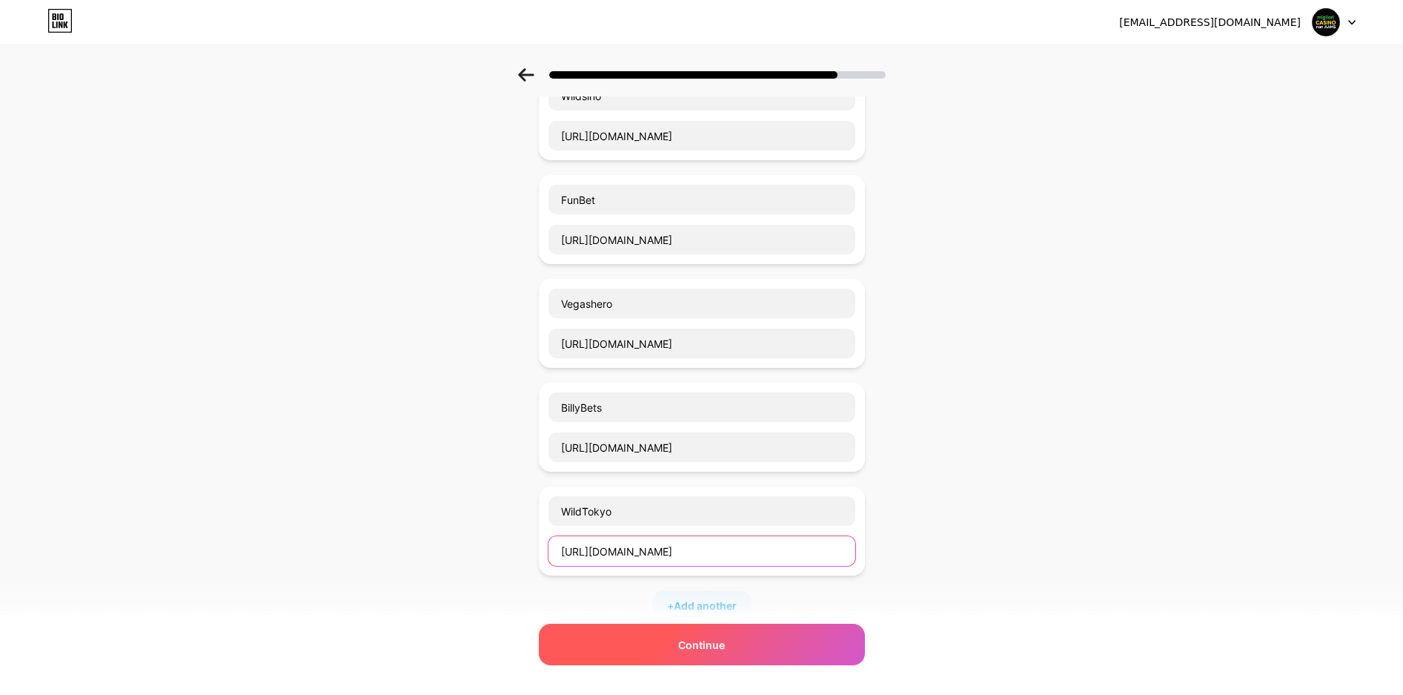
type input "[URL][DOMAIN_NAME]"
click at [713, 656] on div "Continue" at bounding box center [702, 644] width 326 height 42
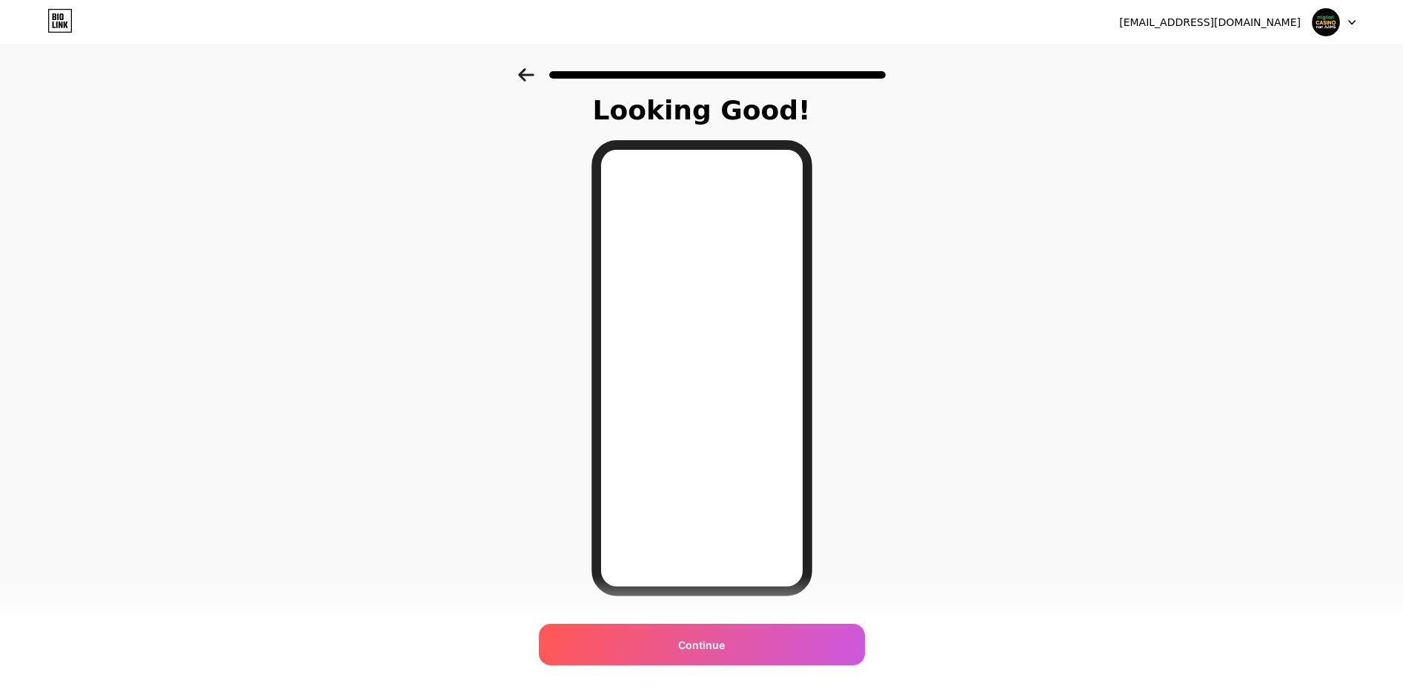
scroll to position [12, 0]
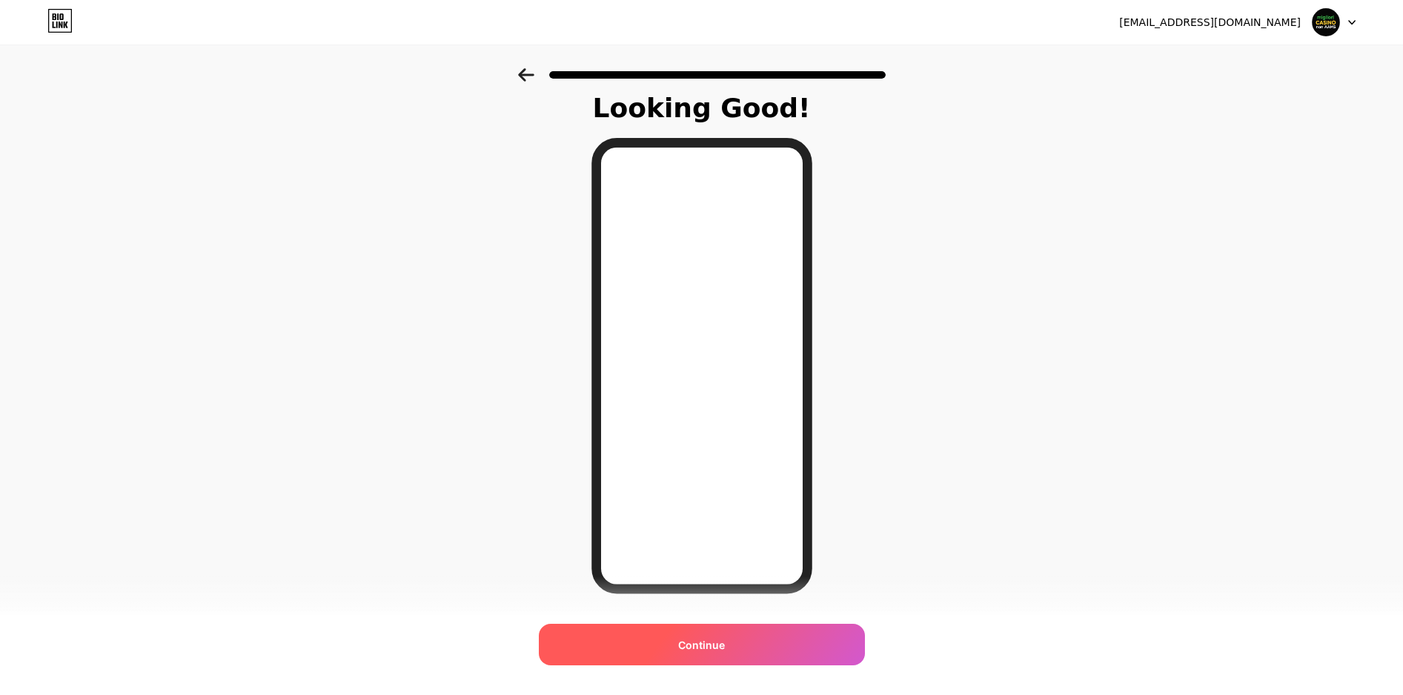
click at [725, 649] on span "Continue" at bounding box center [701, 645] width 47 height 16
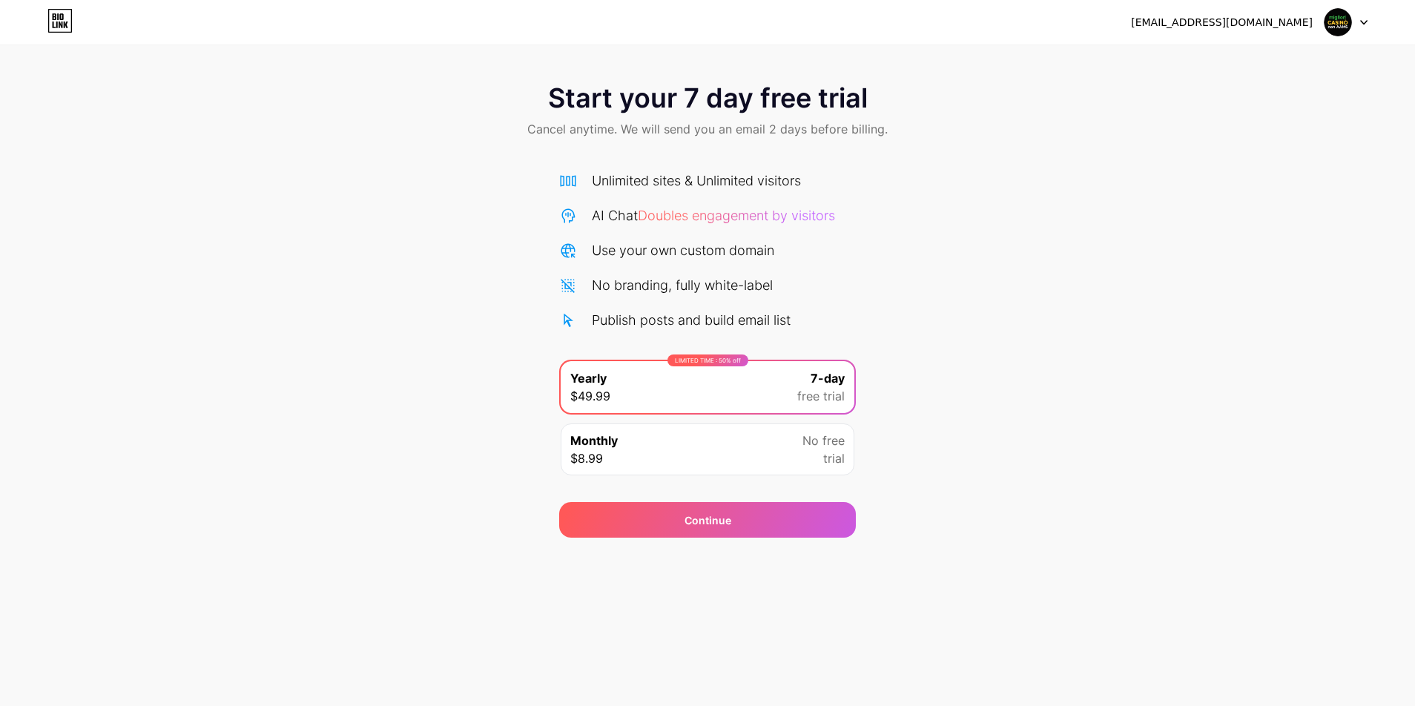
click at [938, 191] on div "Start your 7 day free trial Cancel anytime. We will send you an email 2 days be…" at bounding box center [707, 302] width 1415 height 469
click at [759, 457] on div "Monthly $8.99 No free trial" at bounding box center [707, 449] width 294 height 52
click at [750, 383] on div "LIMITED TIME : 50% off Yearly $49.99 7-day free trial" at bounding box center [707, 387] width 294 height 52
click at [713, 514] on div "Continue" at bounding box center [707, 520] width 47 height 16
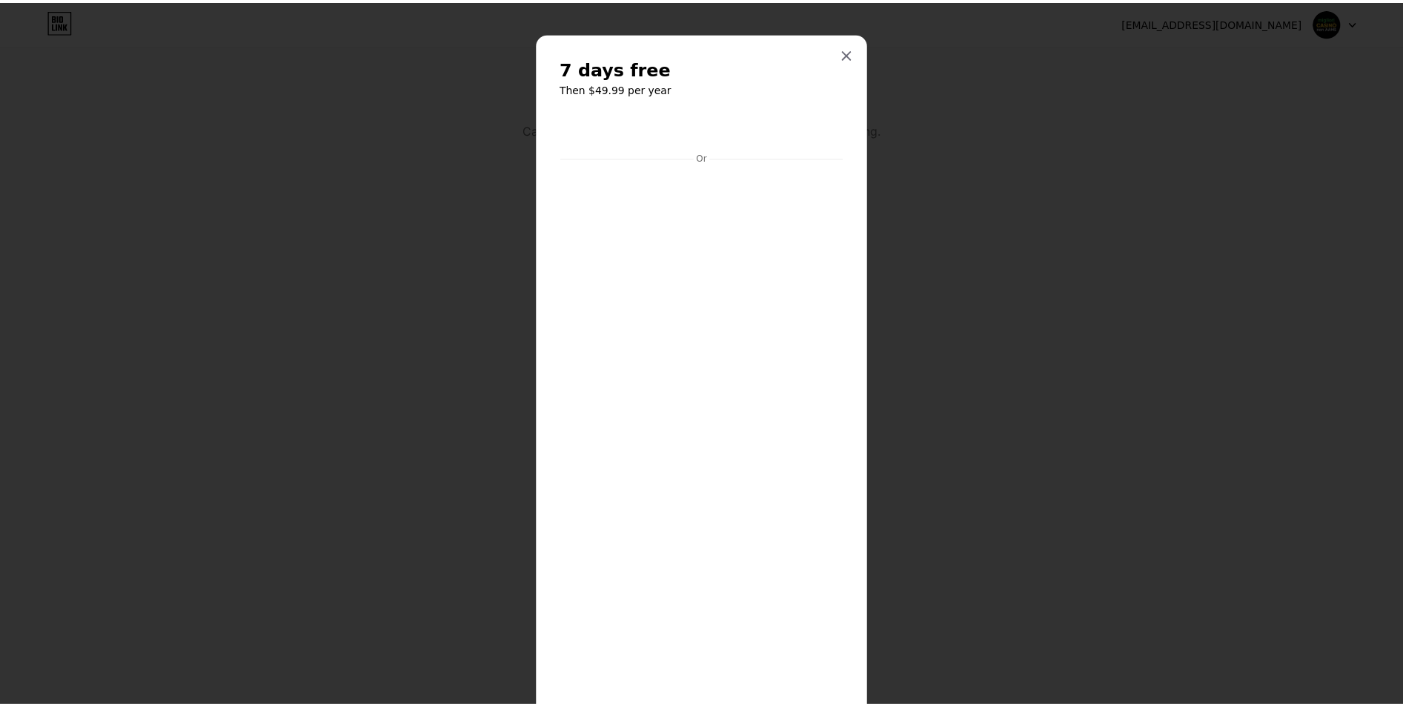
scroll to position [121, 0]
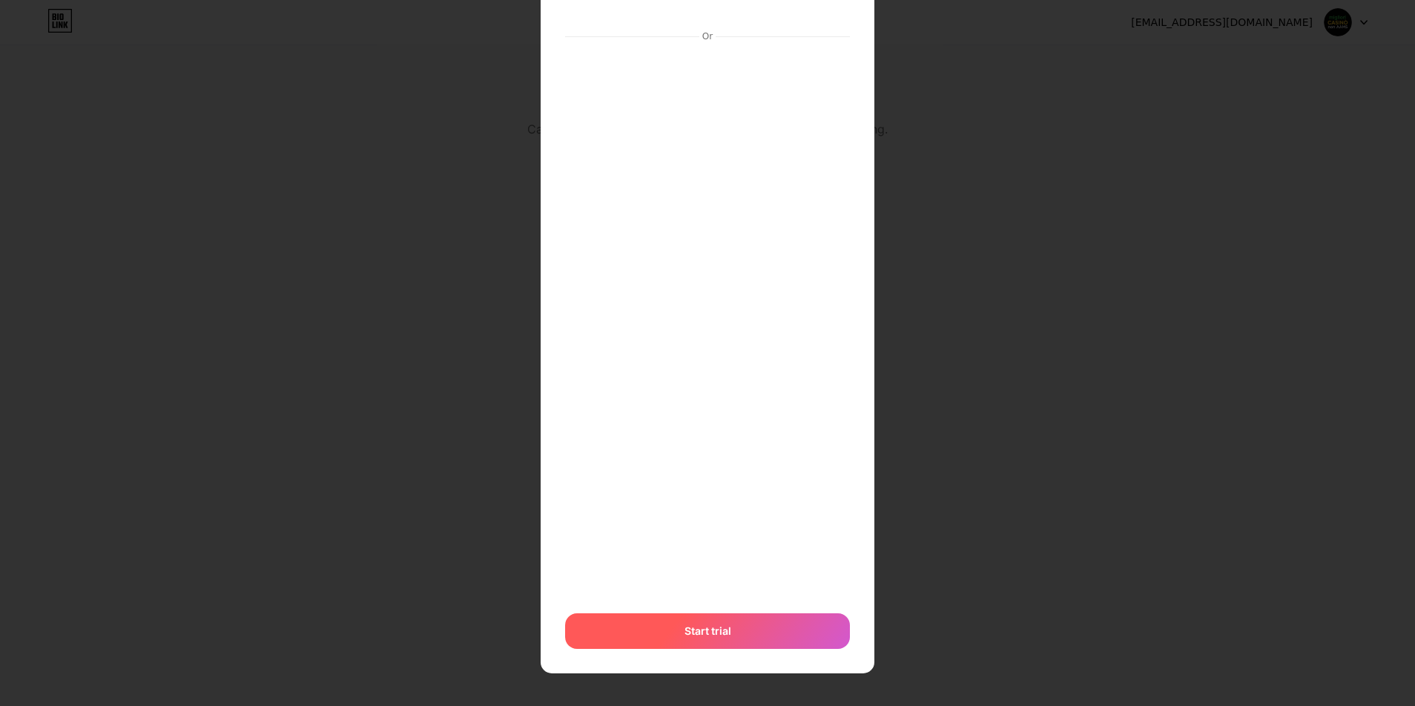
click at [697, 621] on div "Start trial" at bounding box center [707, 631] width 285 height 36
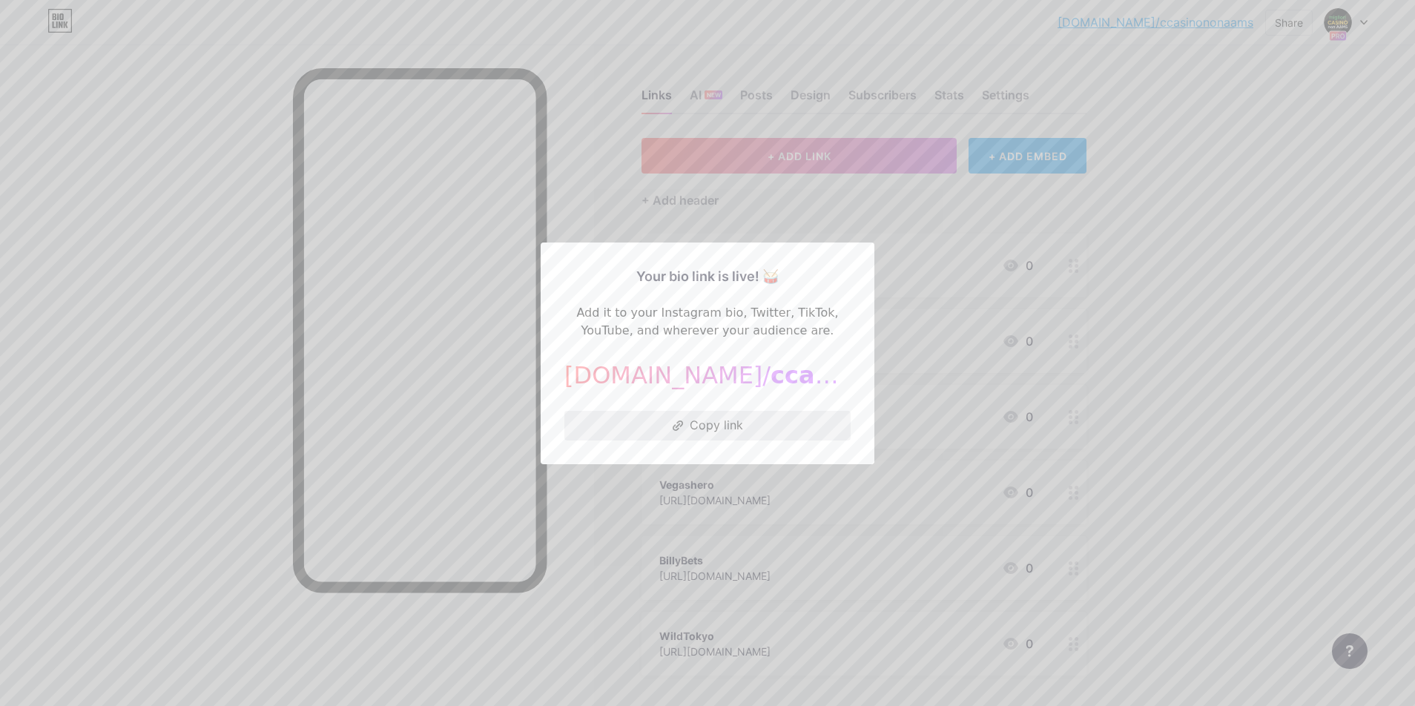
click at [715, 423] on button "Copy link" at bounding box center [707, 426] width 286 height 30
click at [873, 219] on div at bounding box center [707, 353] width 1415 height 706
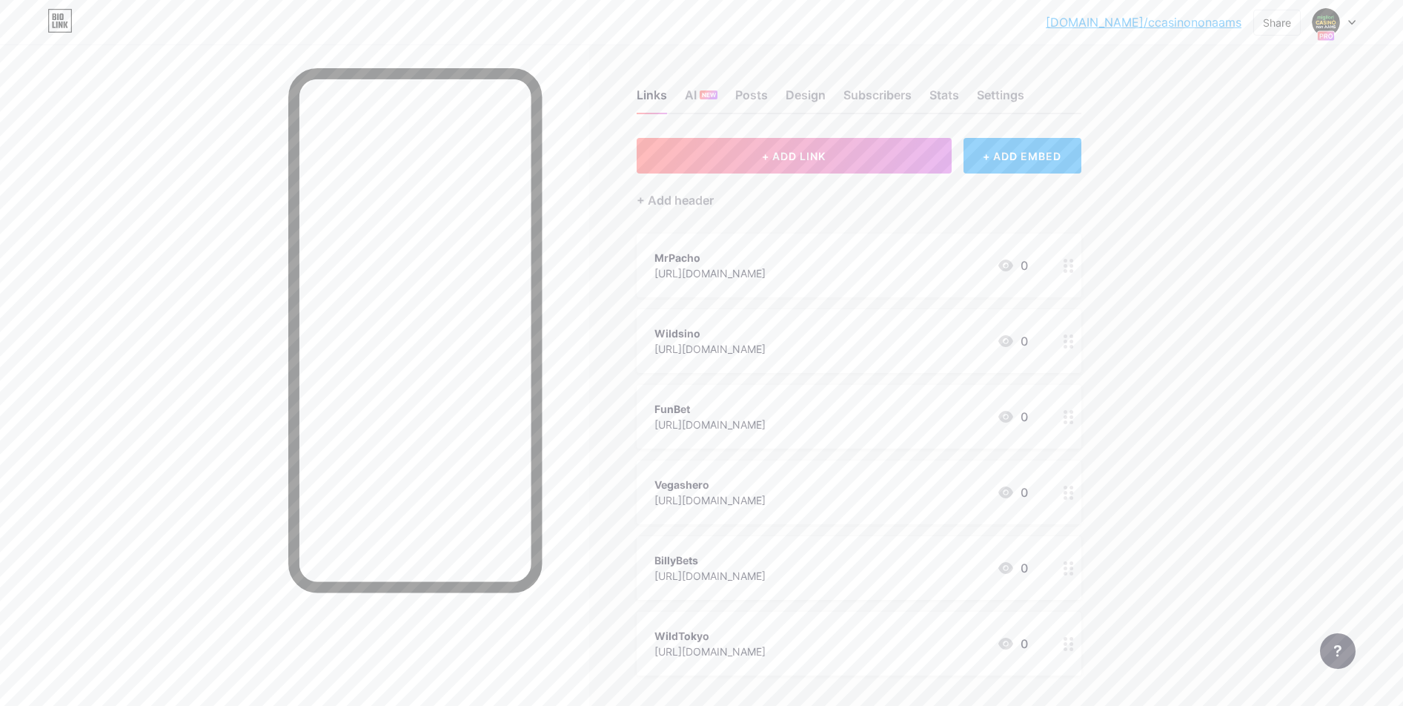
scroll to position [2, 0]
click at [1203, 24] on link "[DOMAIN_NAME]/ccasinononaams" at bounding box center [1144, 22] width 196 height 18
